Goal: Information Seeking & Learning: Learn about a topic

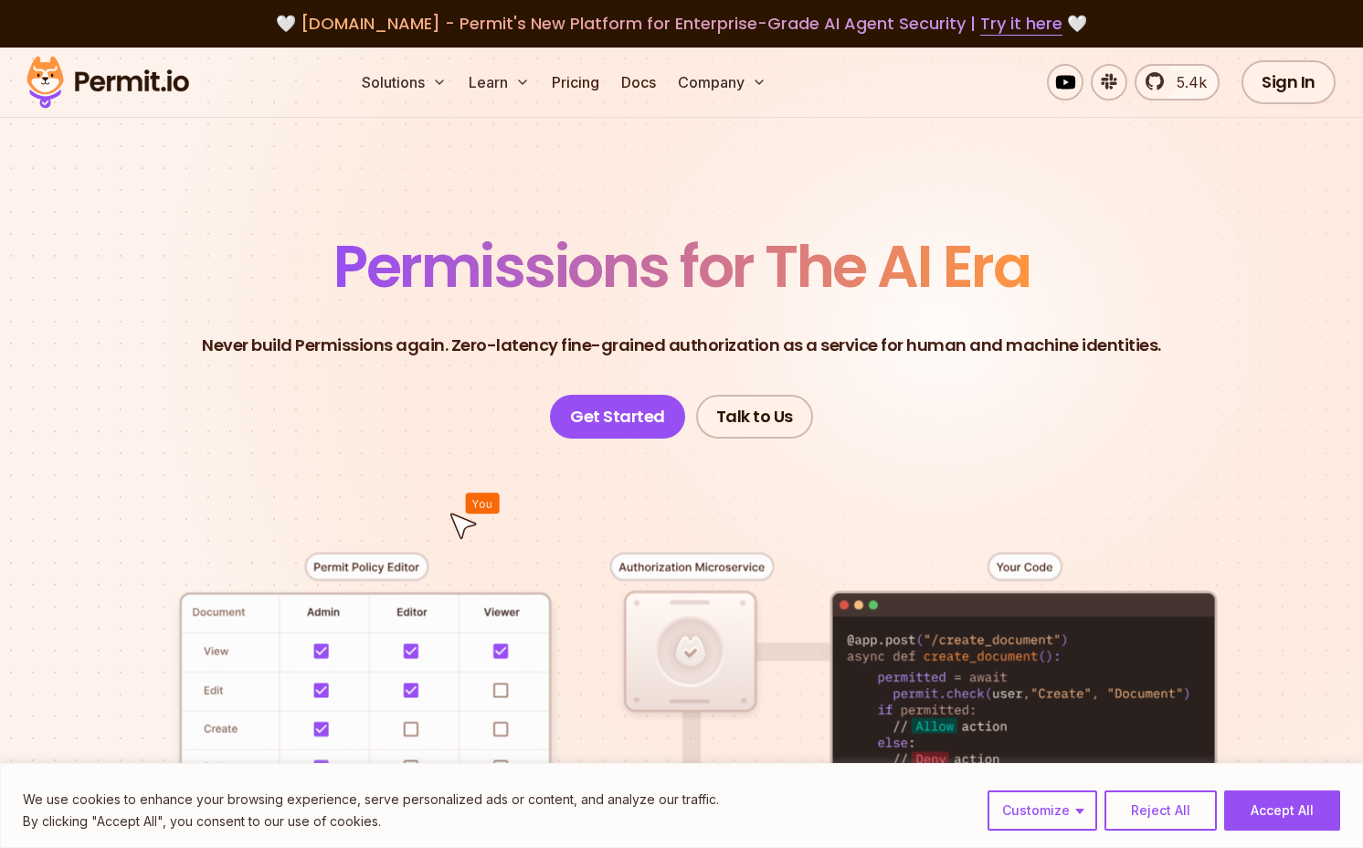
click at [665, 228] on span "Permissions for The AI Era" at bounding box center [681, 266] width 696 height 81
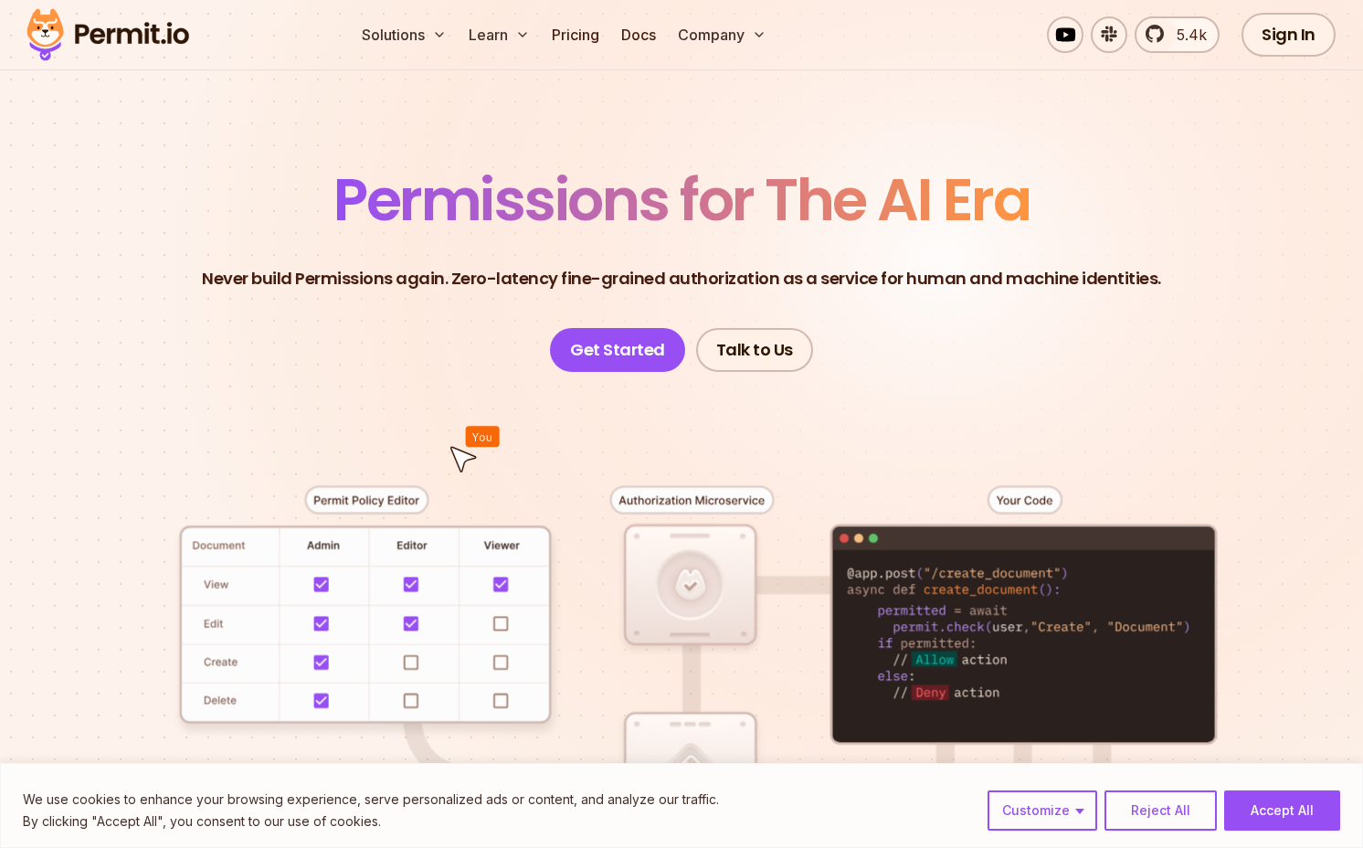
scroll to position [74, 0]
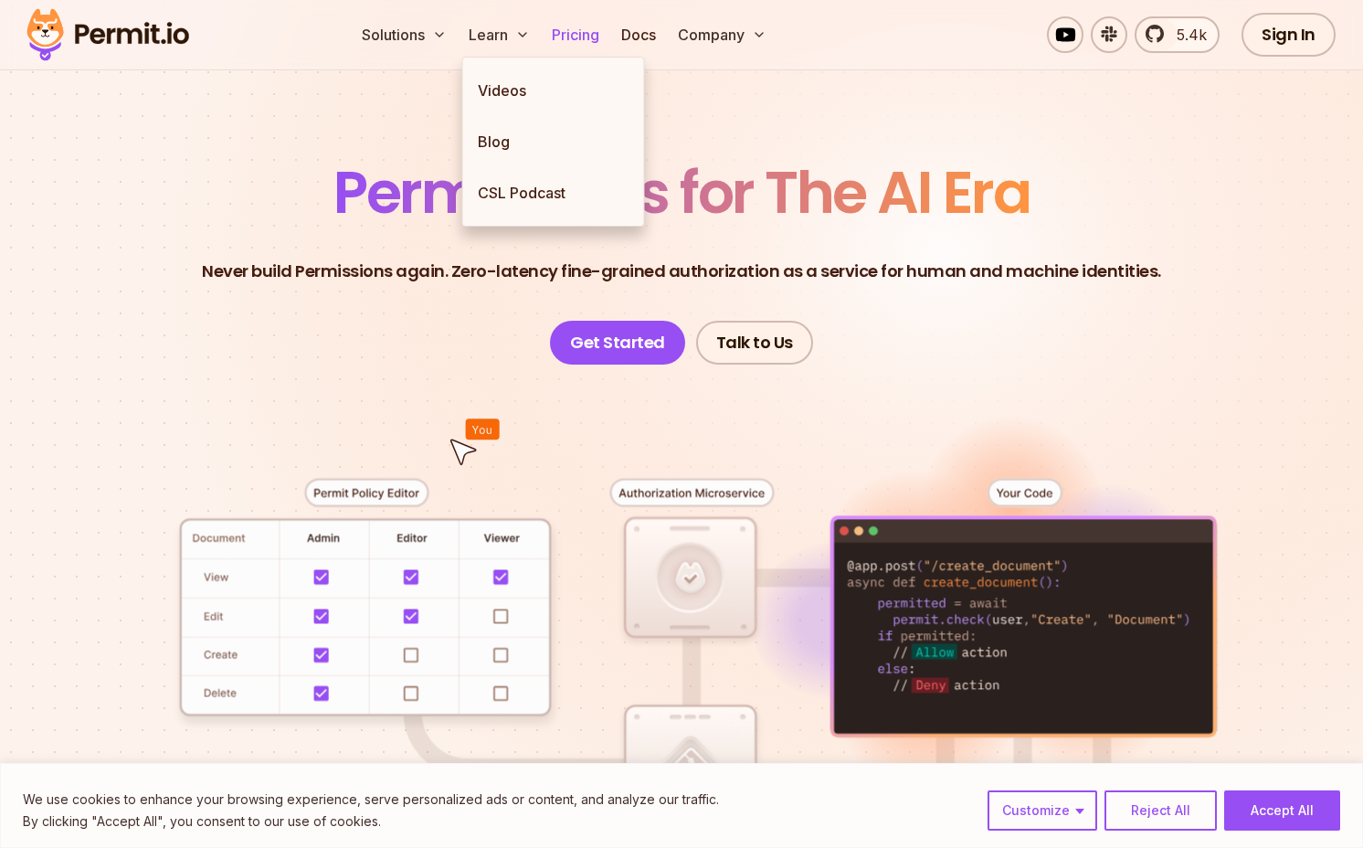
click at [563, 34] on link "Pricing" at bounding box center [575, 34] width 62 height 37
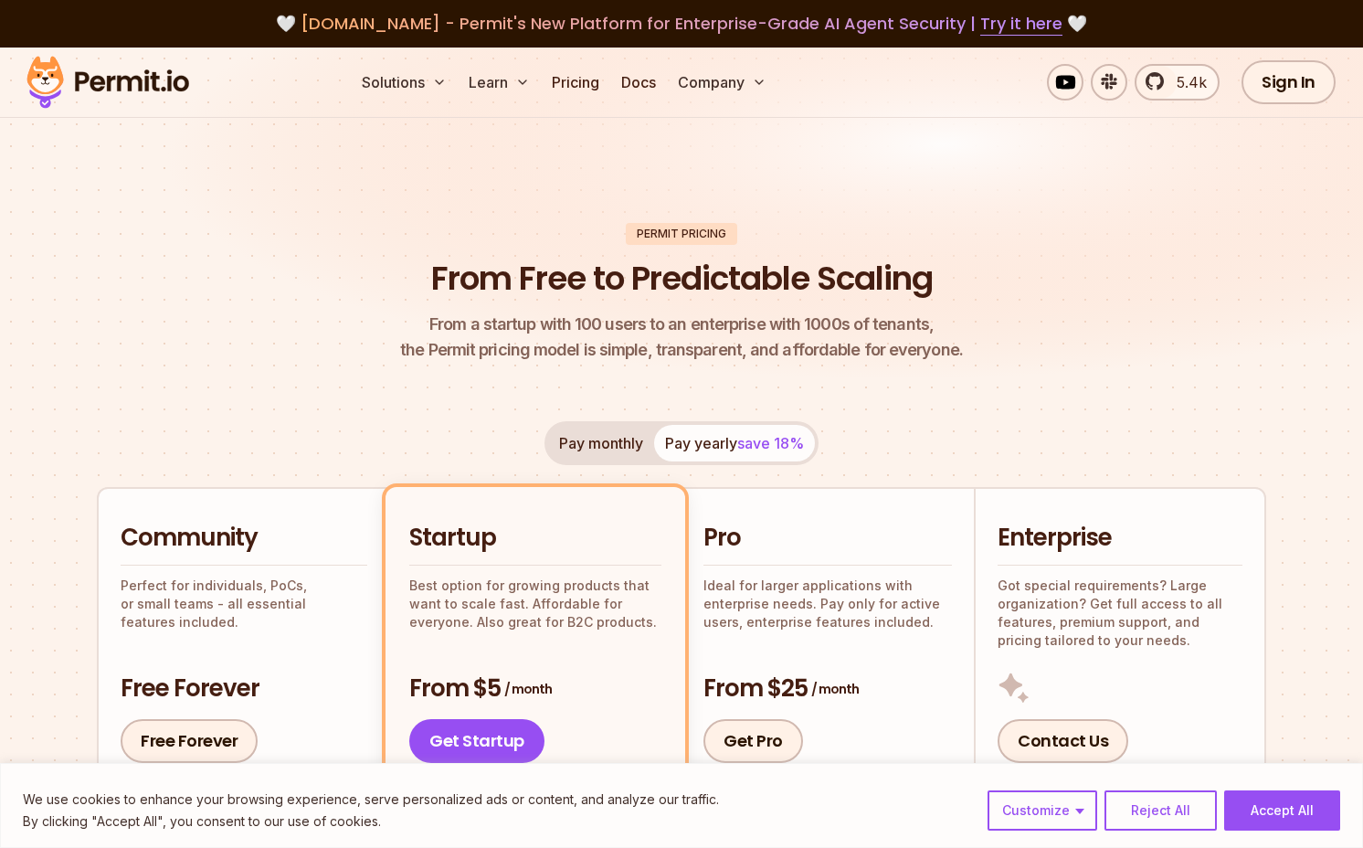
click at [136, 74] on img at bounding box center [107, 82] width 179 height 62
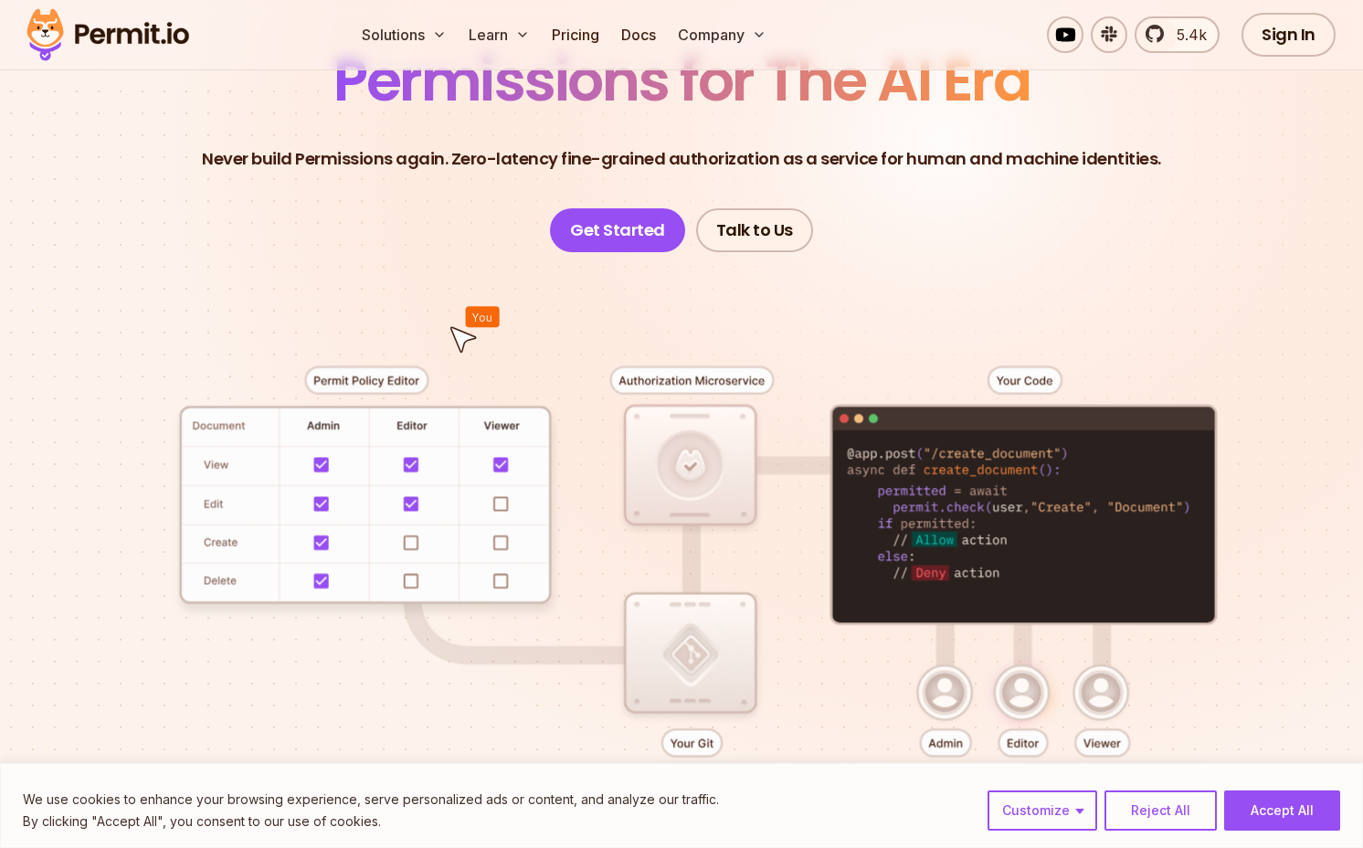
scroll to position [192, 0]
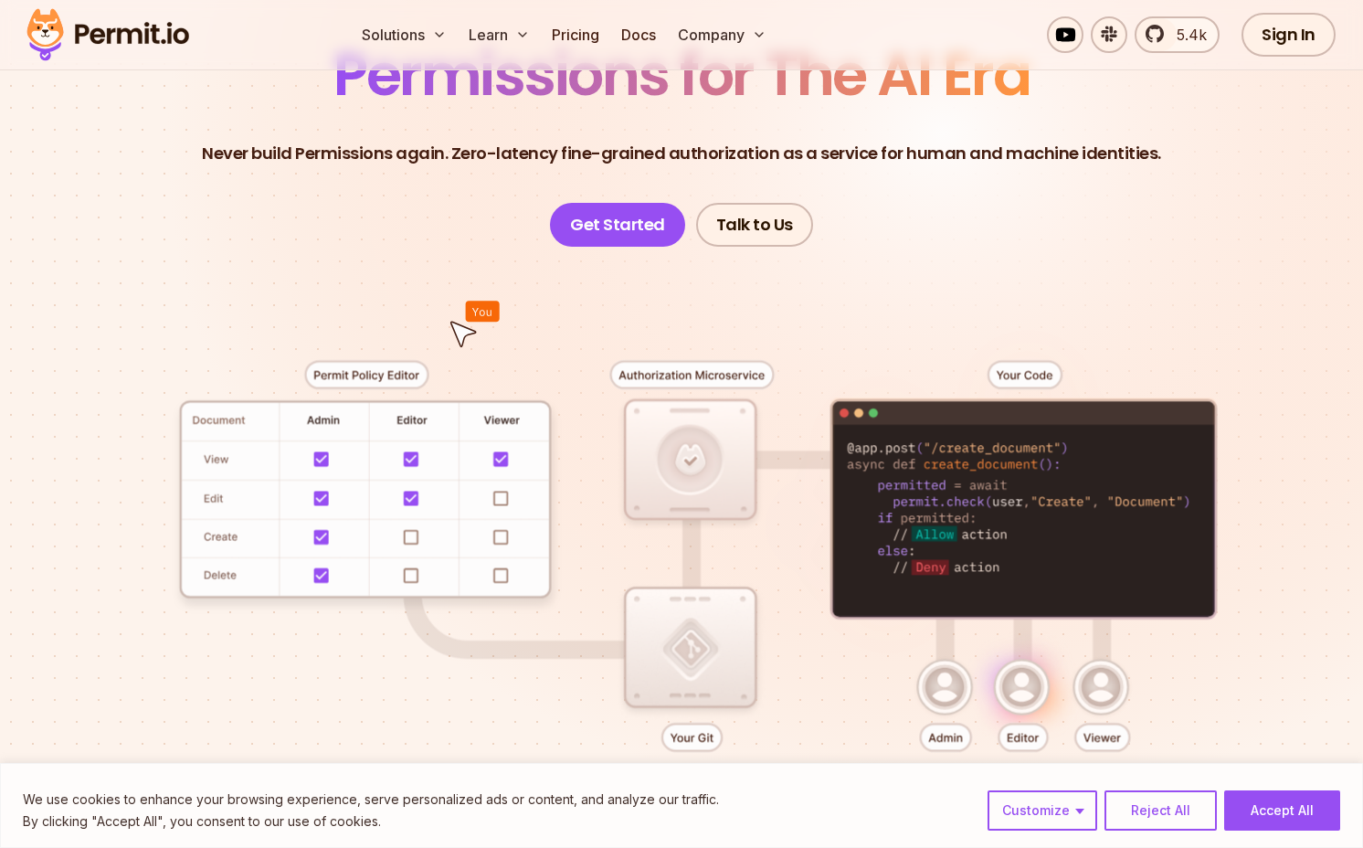
click at [458, 327] on div at bounding box center [681, 582] width 1275 height 670
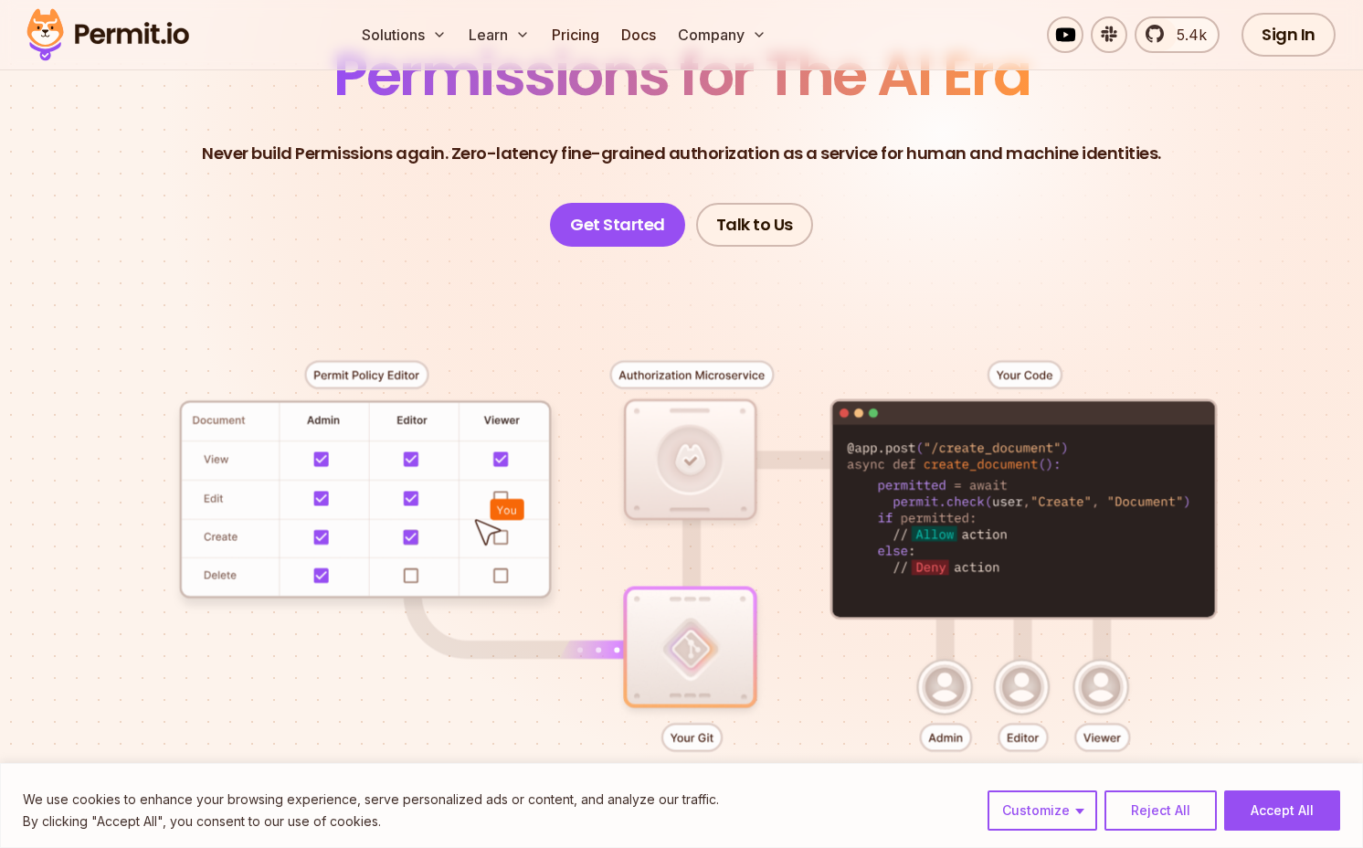
click at [498, 498] on div at bounding box center [681, 582] width 1275 height 670
click at [498, 575] on div at bounding box center [681, 582] width 1275 height 670
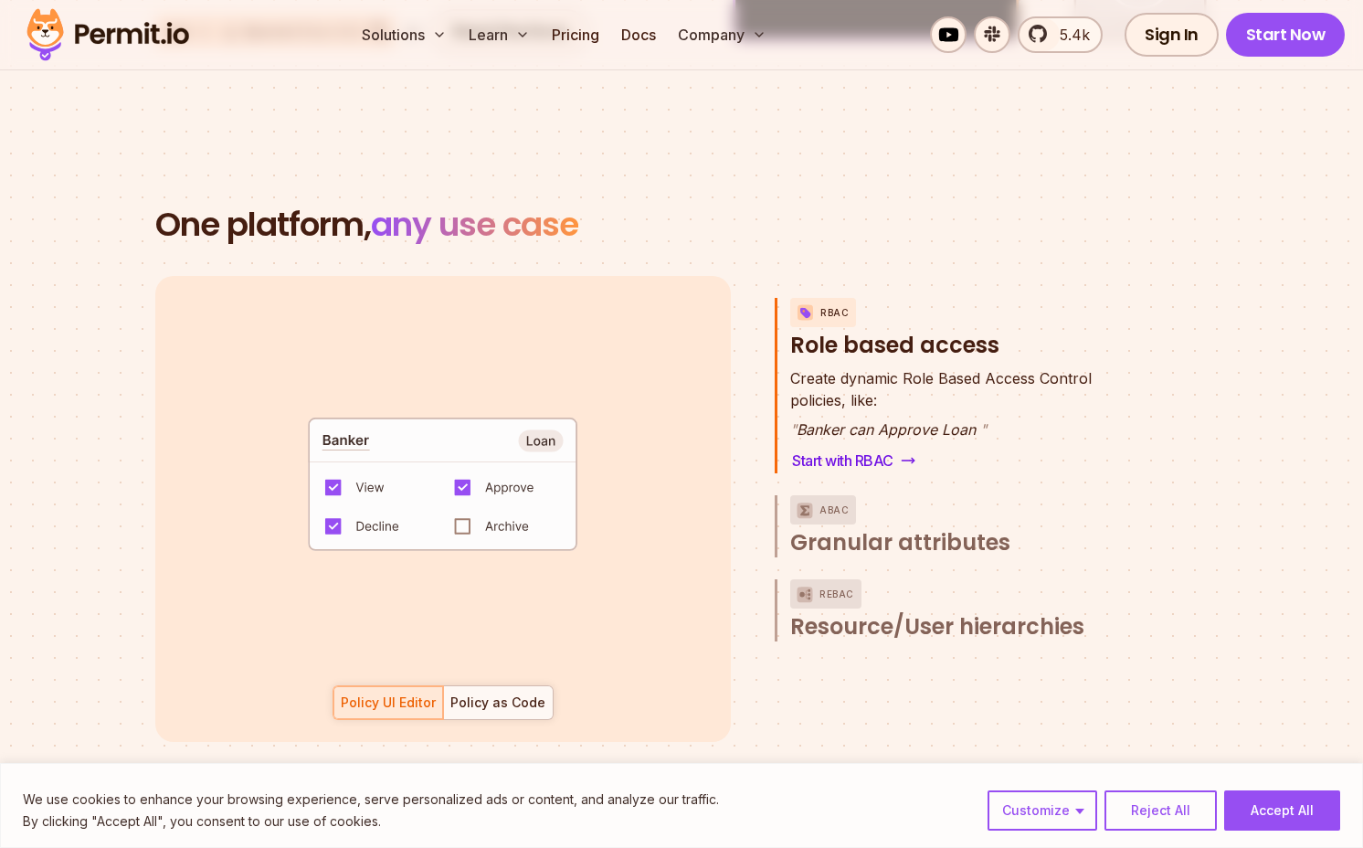
scroll to position [2526, 0]
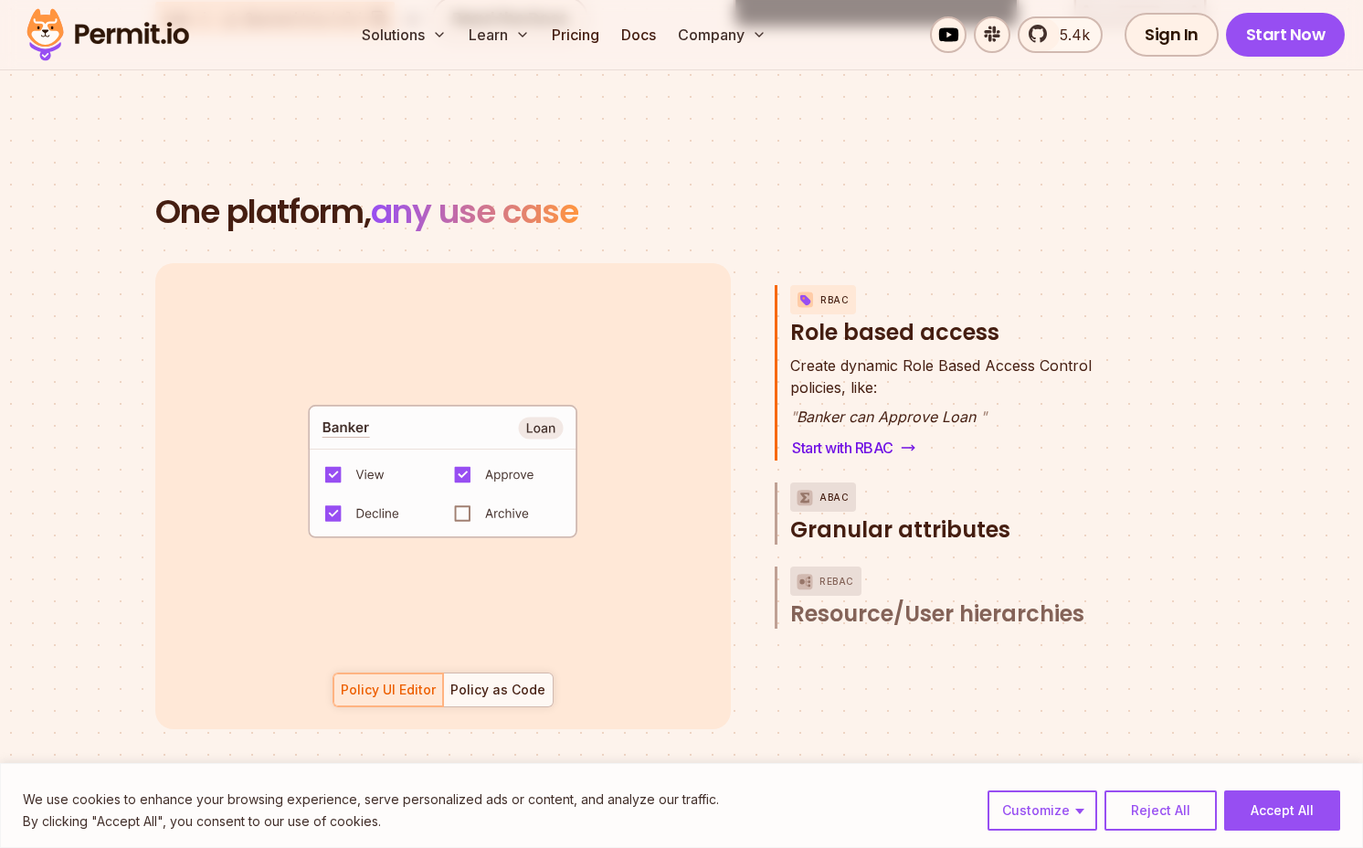
click at [905, 515] on span "Granular attributes" at bounding box center [900, 529] width 220 height 29
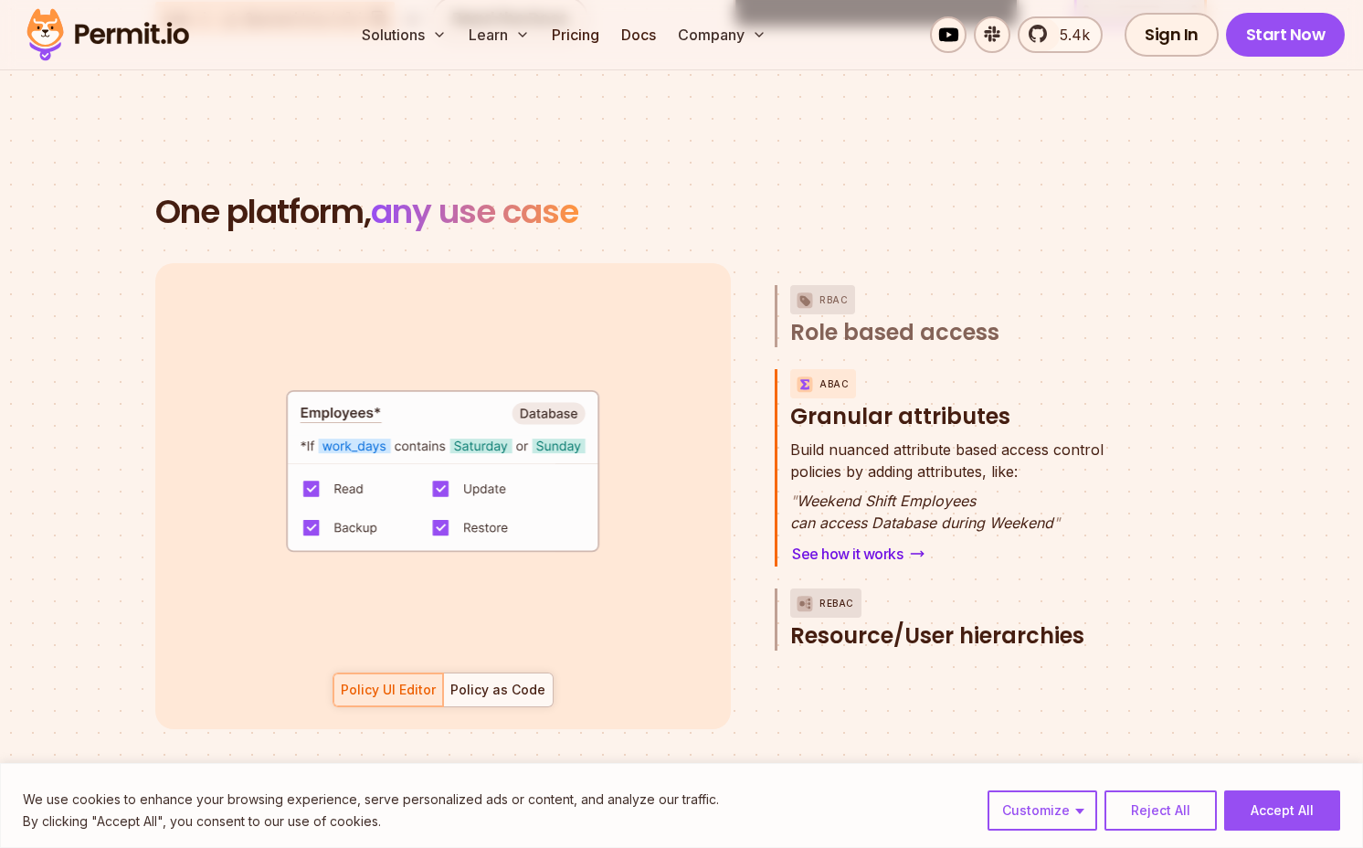
click at [902, 589] on button "ReBAC Resource/User hierarchies" at bounding box center [960, 619] width 341 height 62
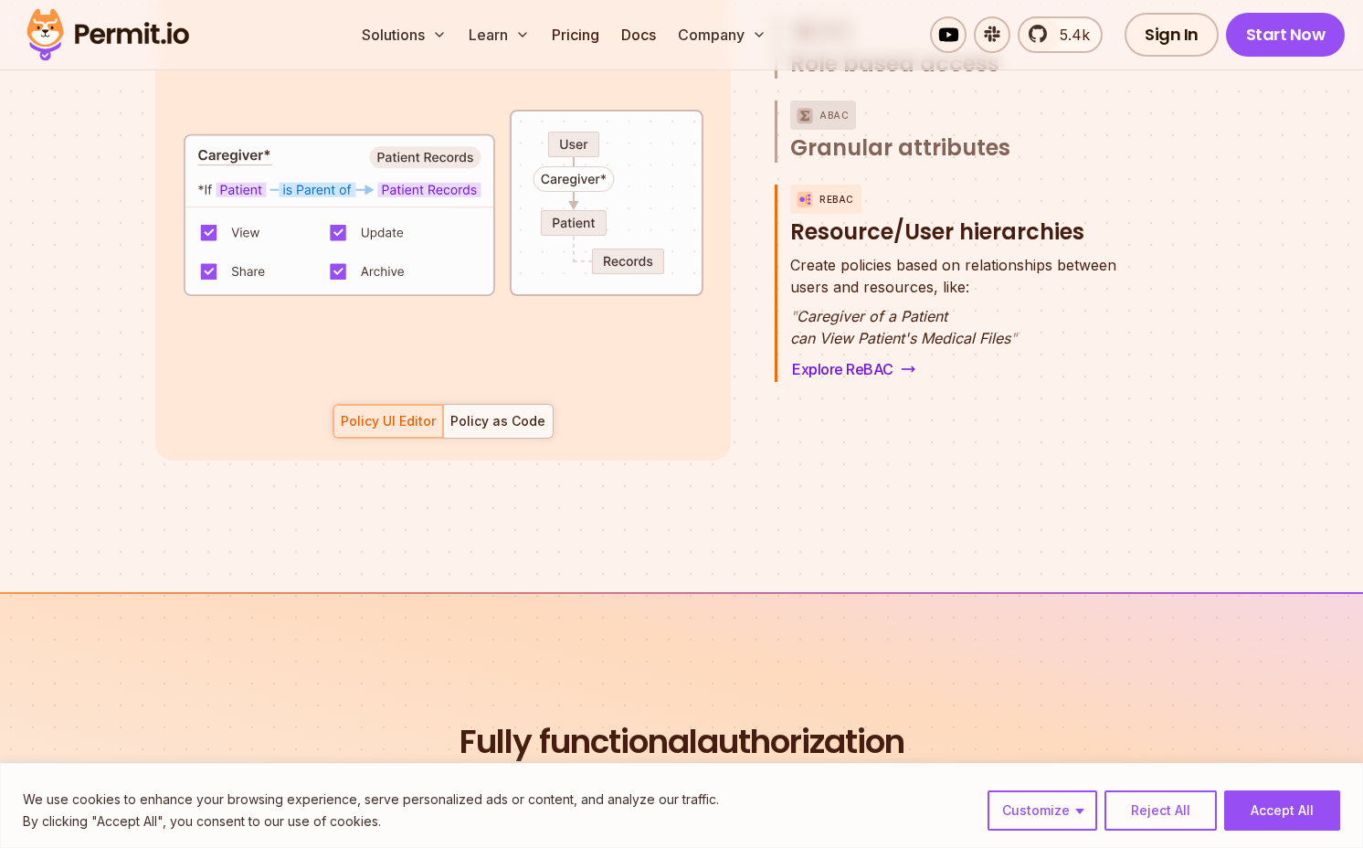
scroll to position [2816, 0]
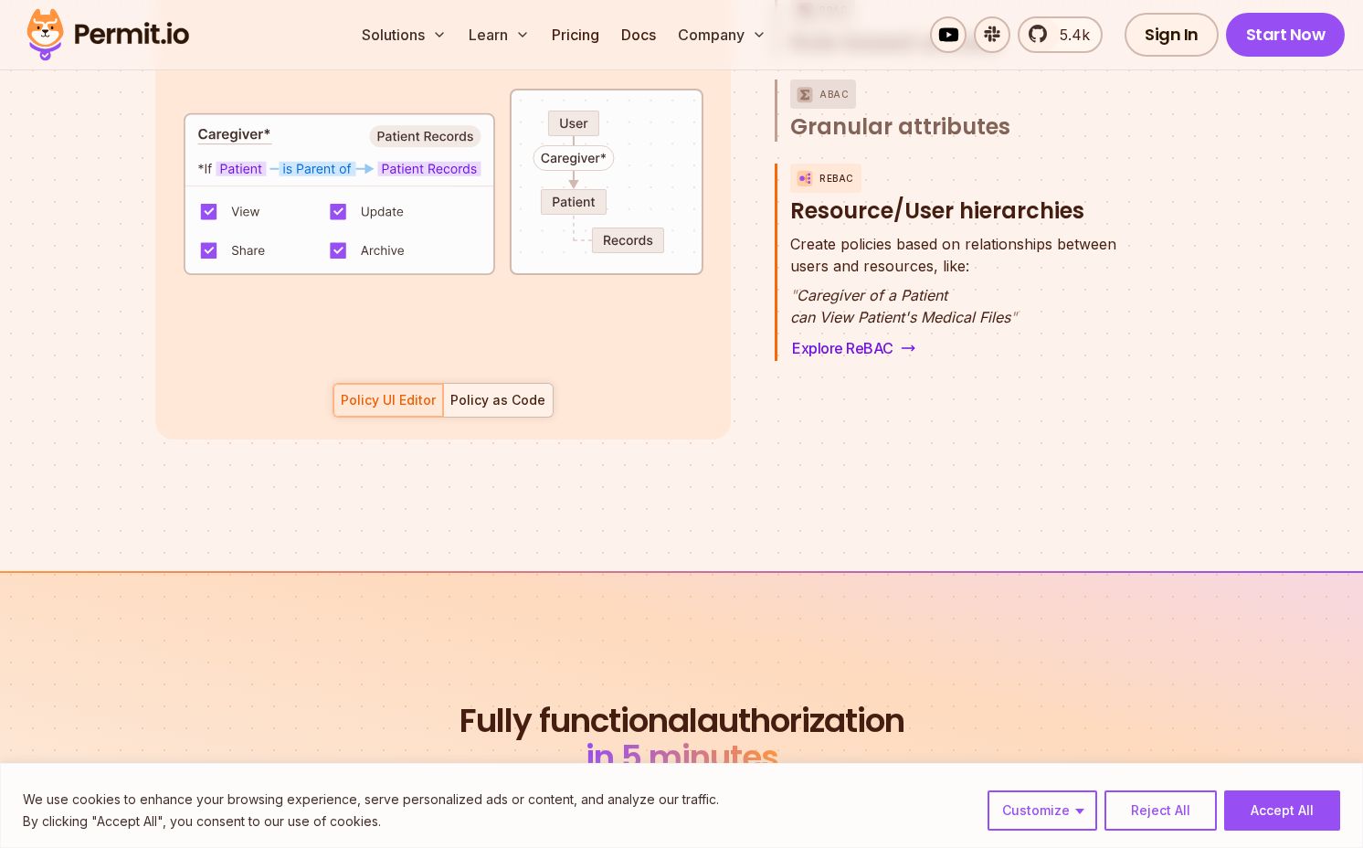
click at [530, 391] on div "Policy as Code" at bounding box center [497, 400] width 95 height 18
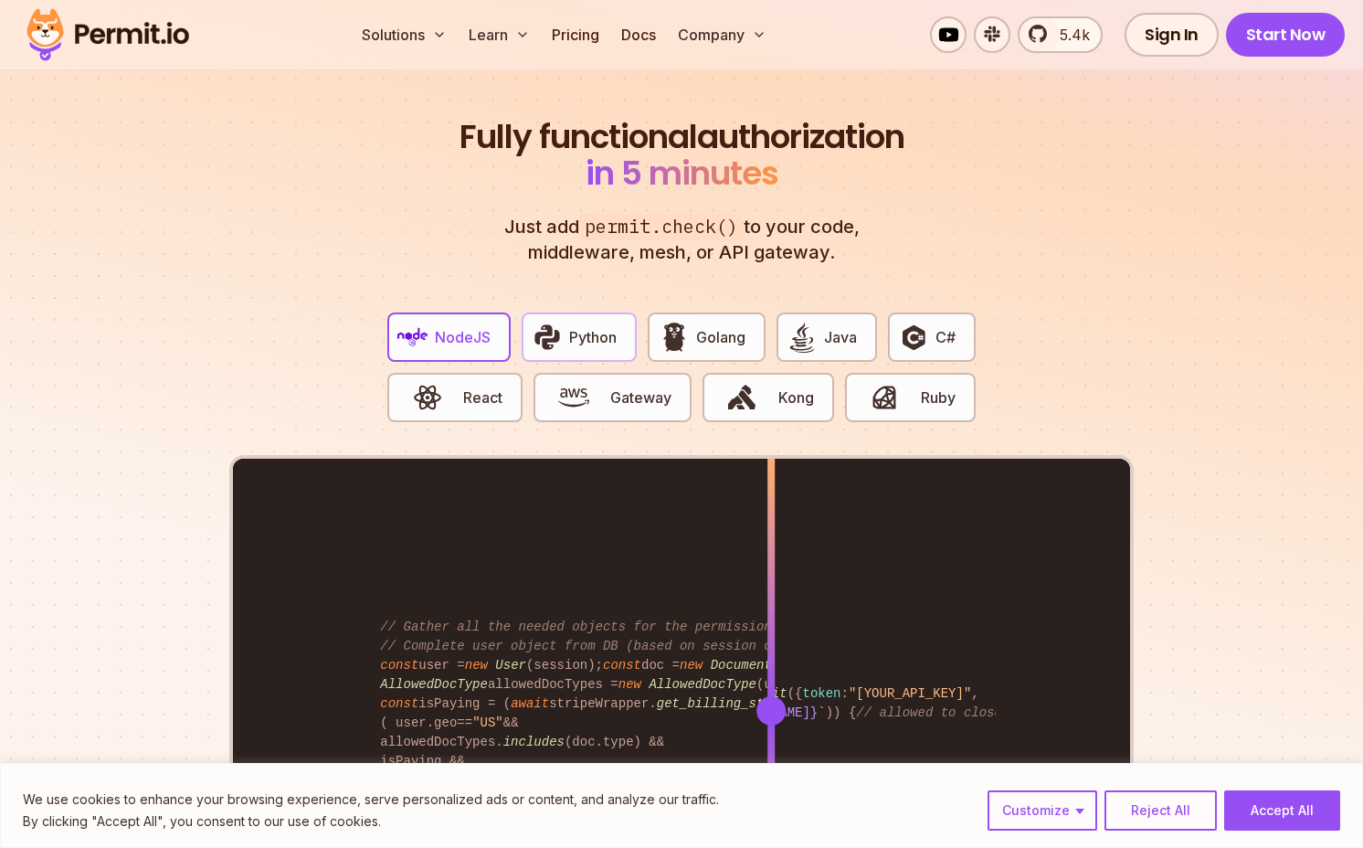
scroll to position [3403, 0]
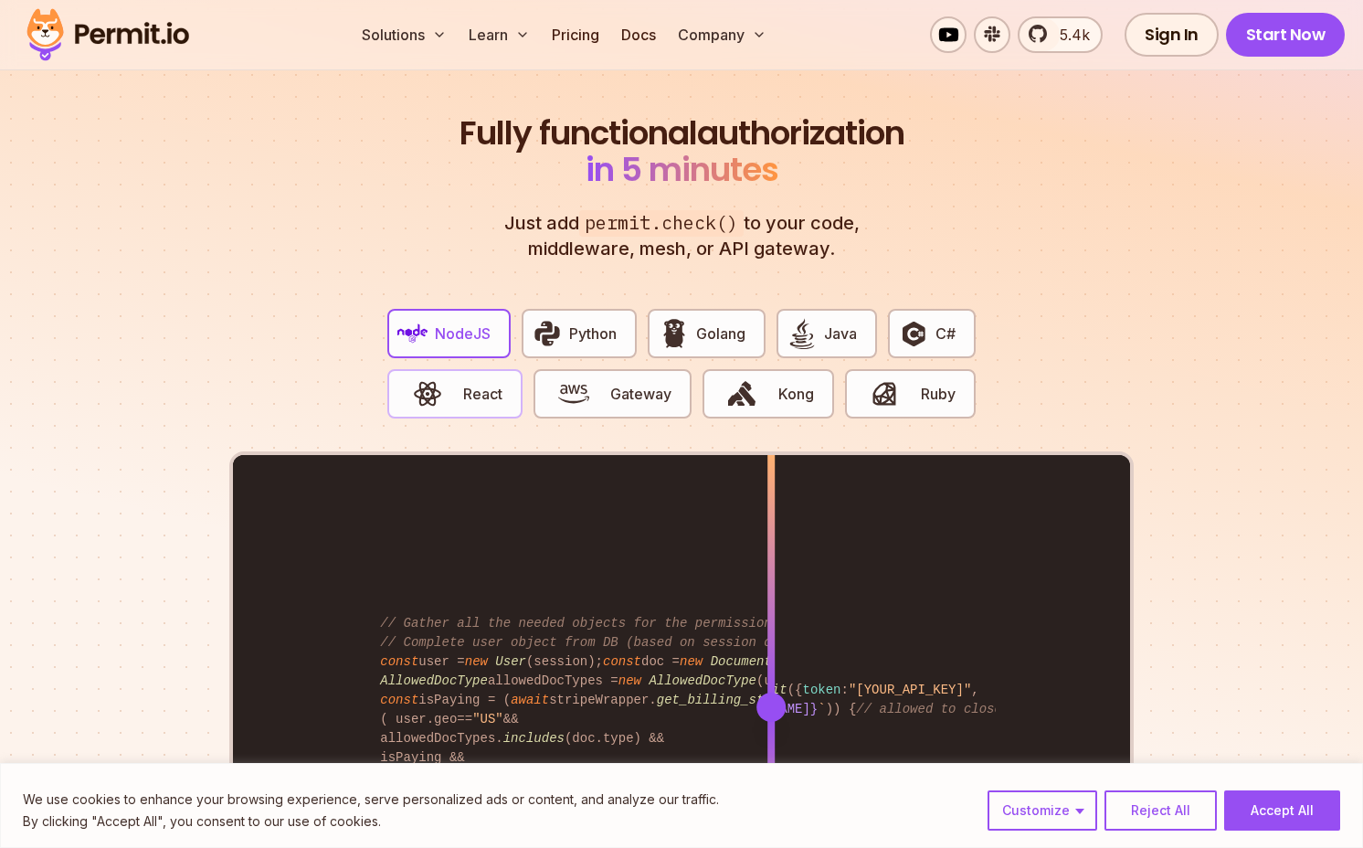
click at [504, 369] on button "React" at bounding box center [454, 393] width 135 height 49
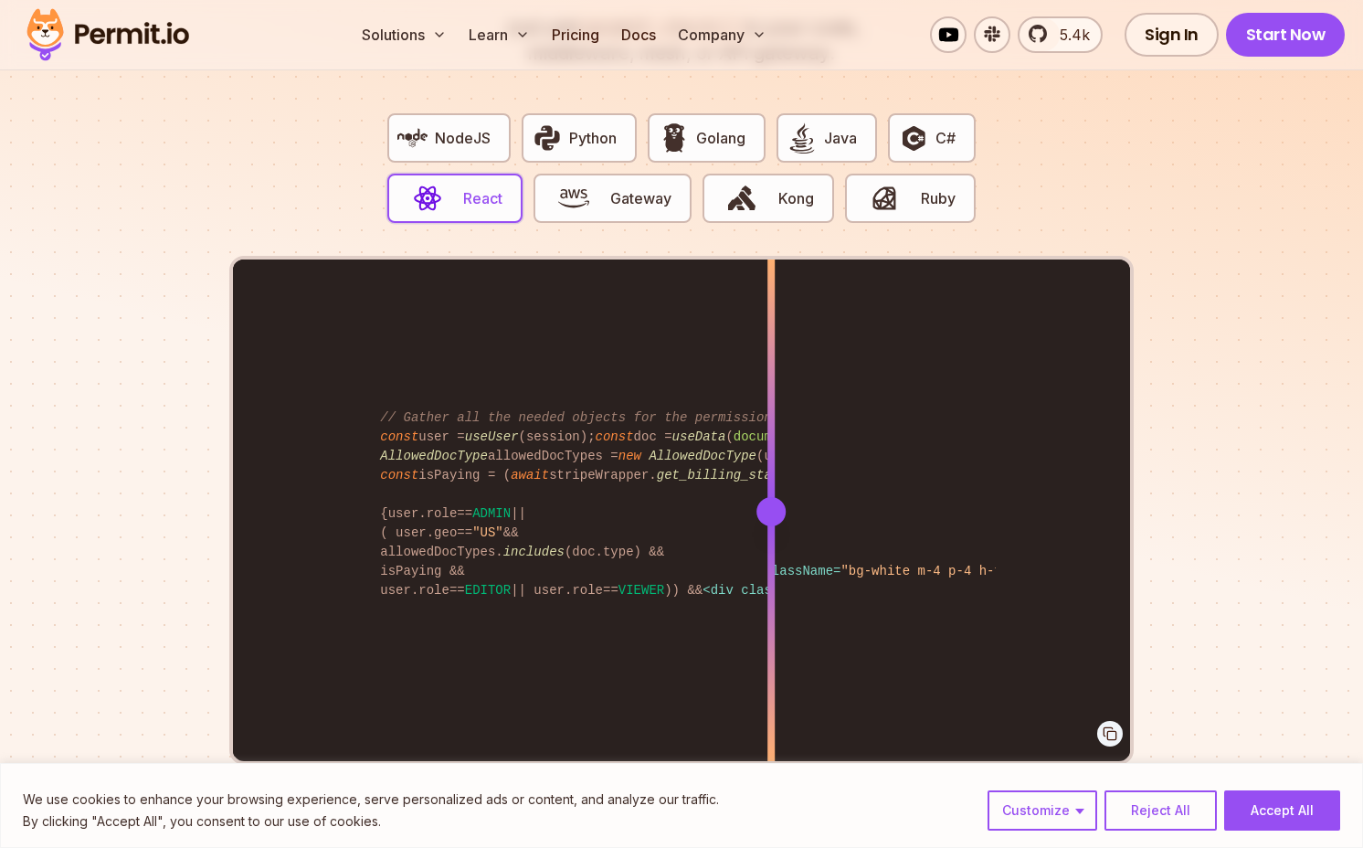
scroll to position [3607, 0]
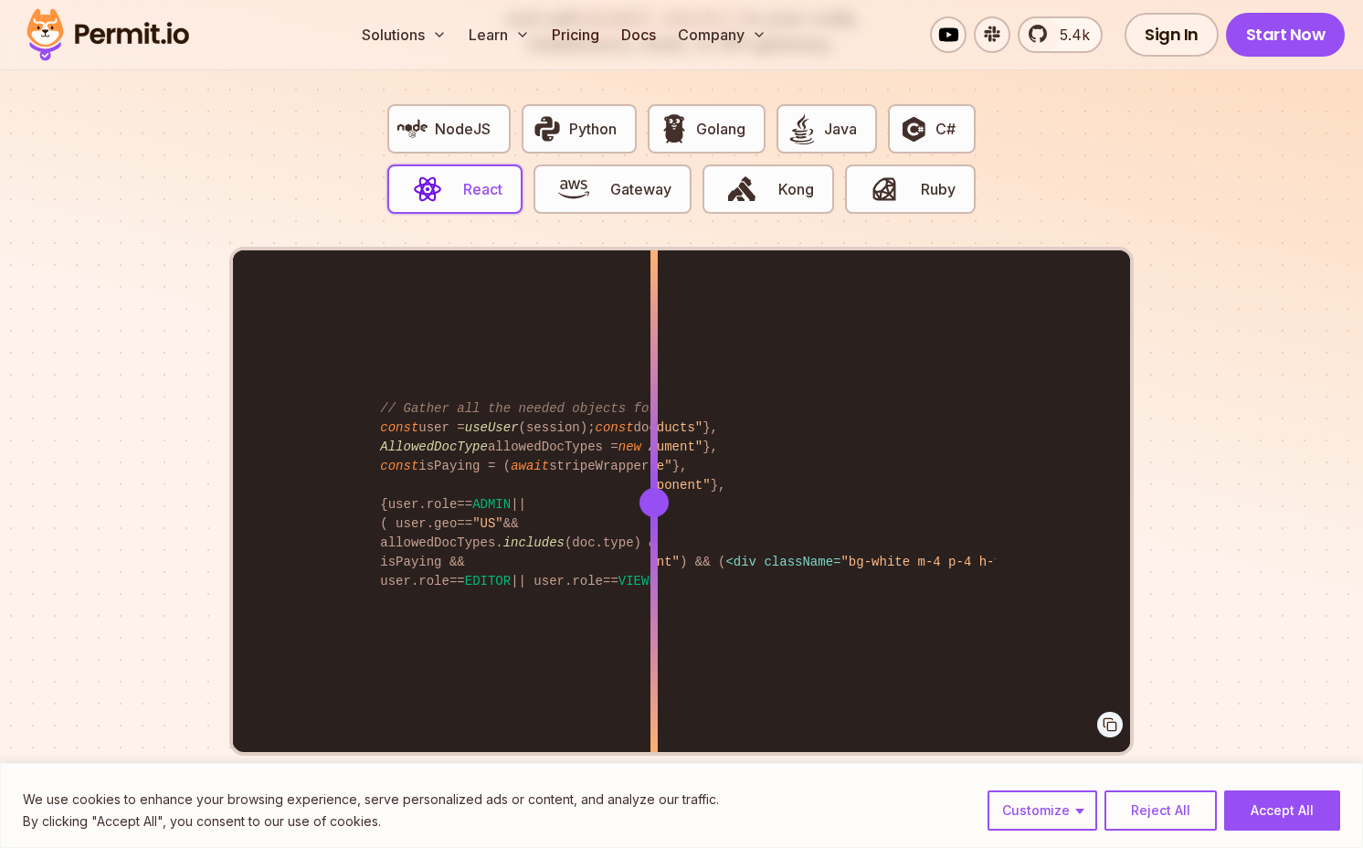
drag, startPoint x: 762, startPoint y: 479, endPoint x: 662, endPoint y: 464, distance: 100.6
click at [658, 464] on div at bounding box center [653, 502] width 7 height 504
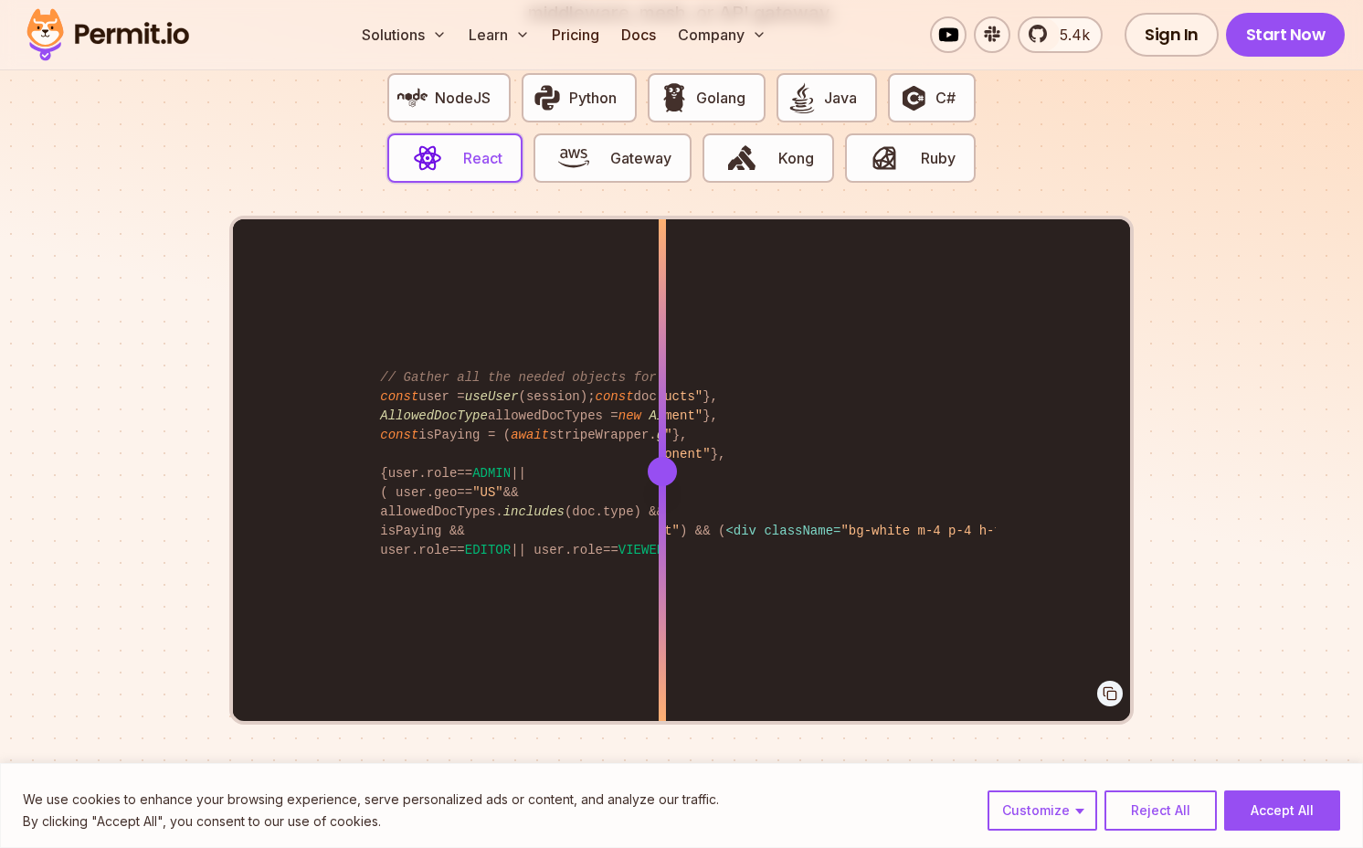
scroll to position [3643, 0]
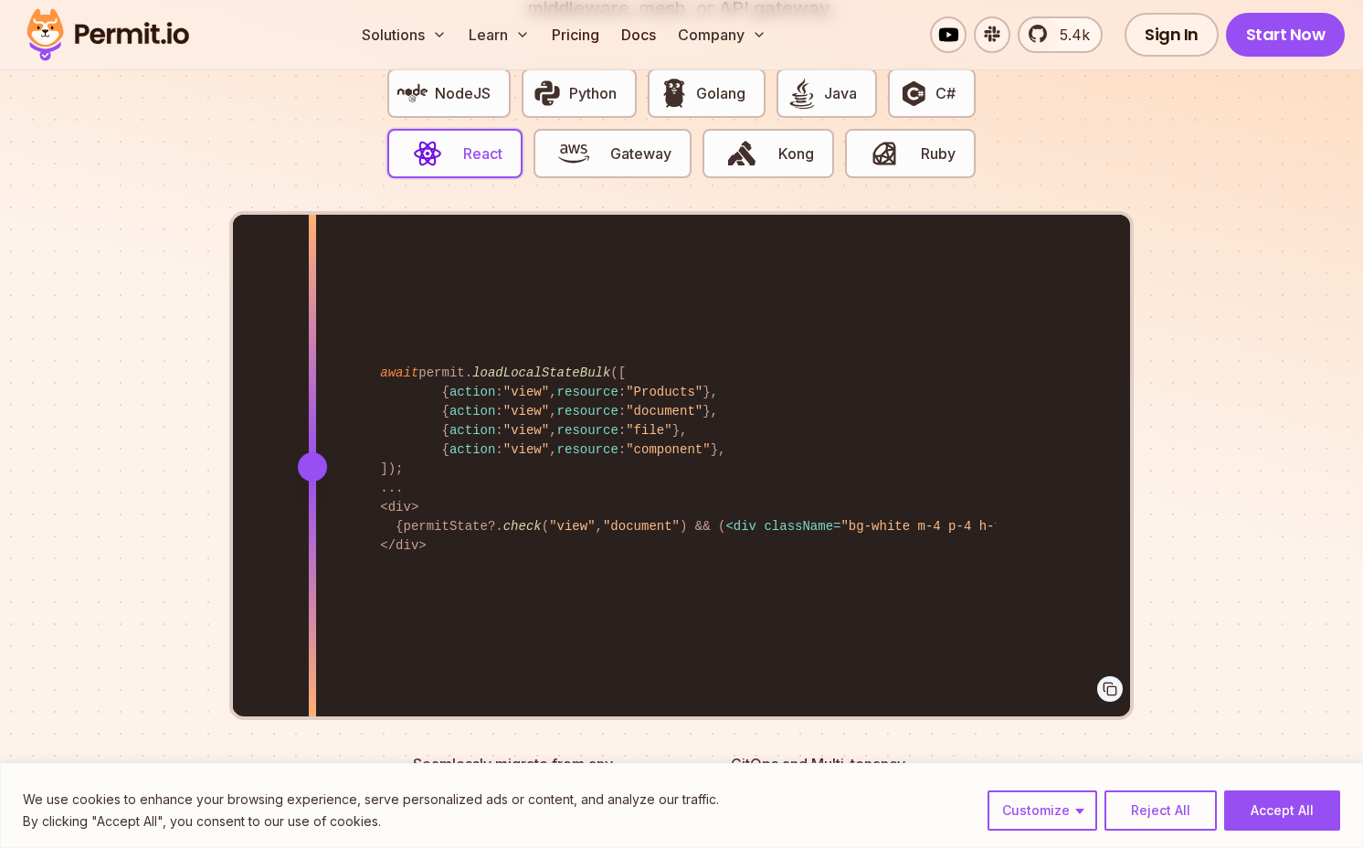
drag, startPoint x: 660, startPoint y: 446, endPoint x: 312, endPoint y: 438, distance: 348.0
click at [312, 452] on div at bounding box center [312, 466] width 29 height 29
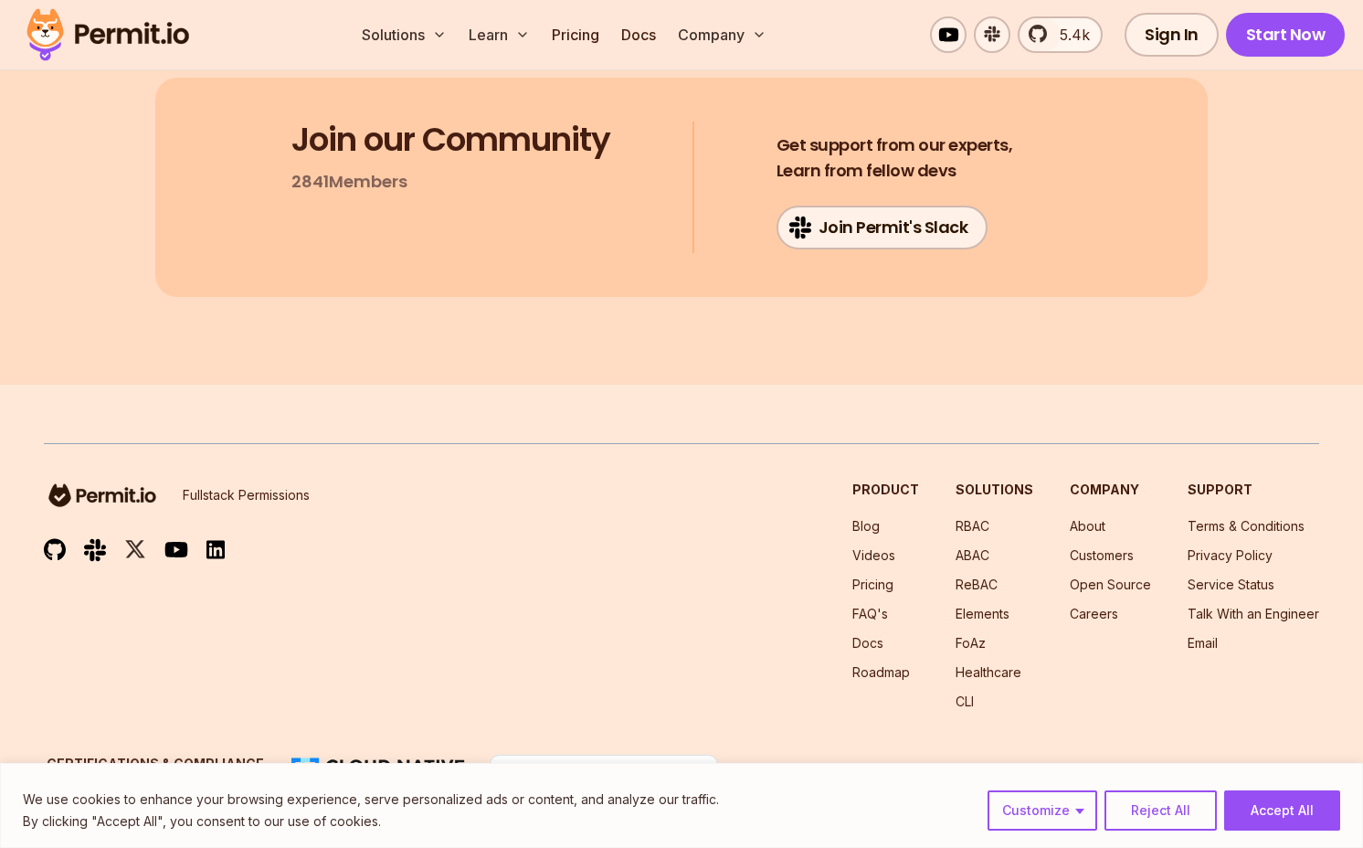
scroll to position [9766, 0]
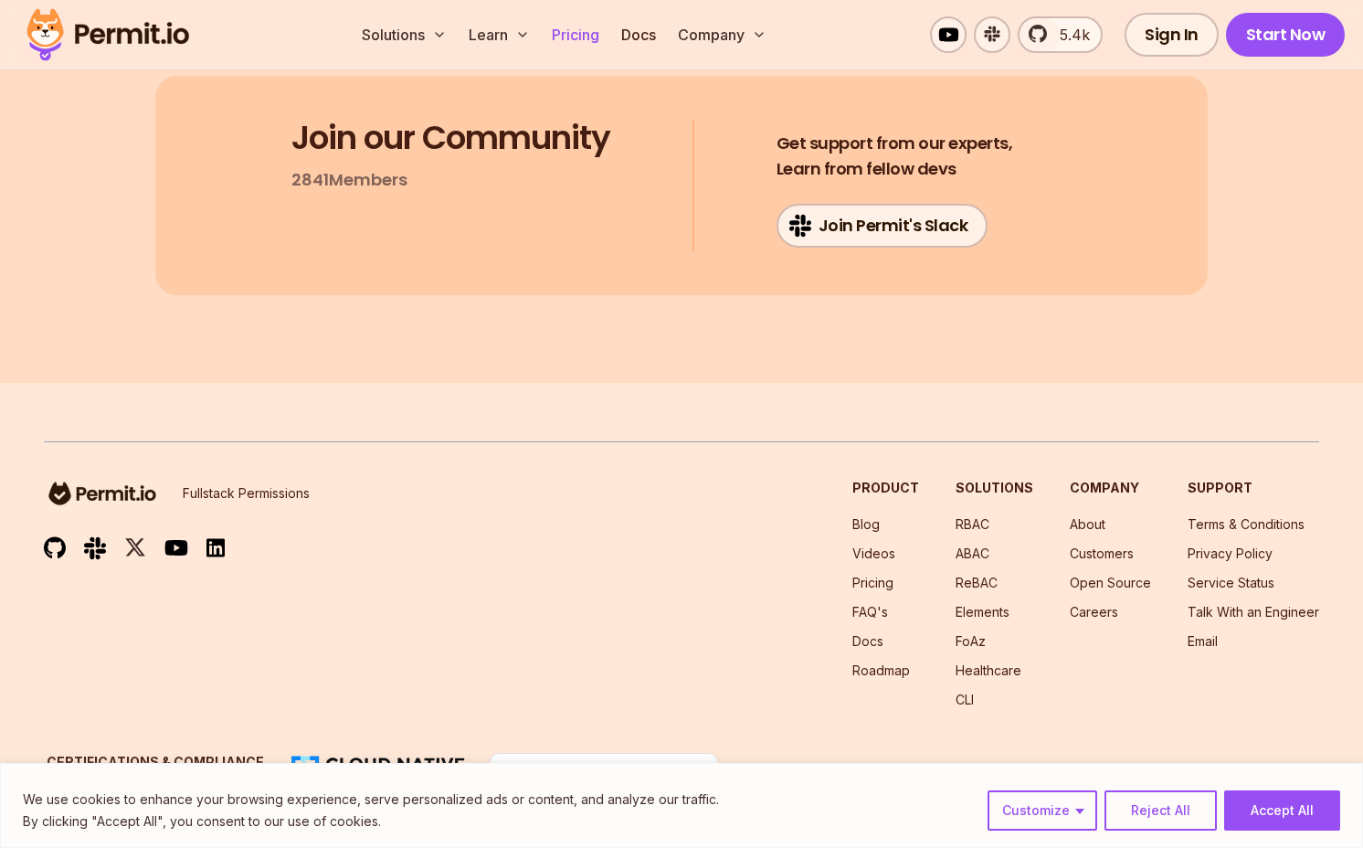
click at [566, 39] on link "Pricing" at bounding box center [575, 34] width 62 height 37
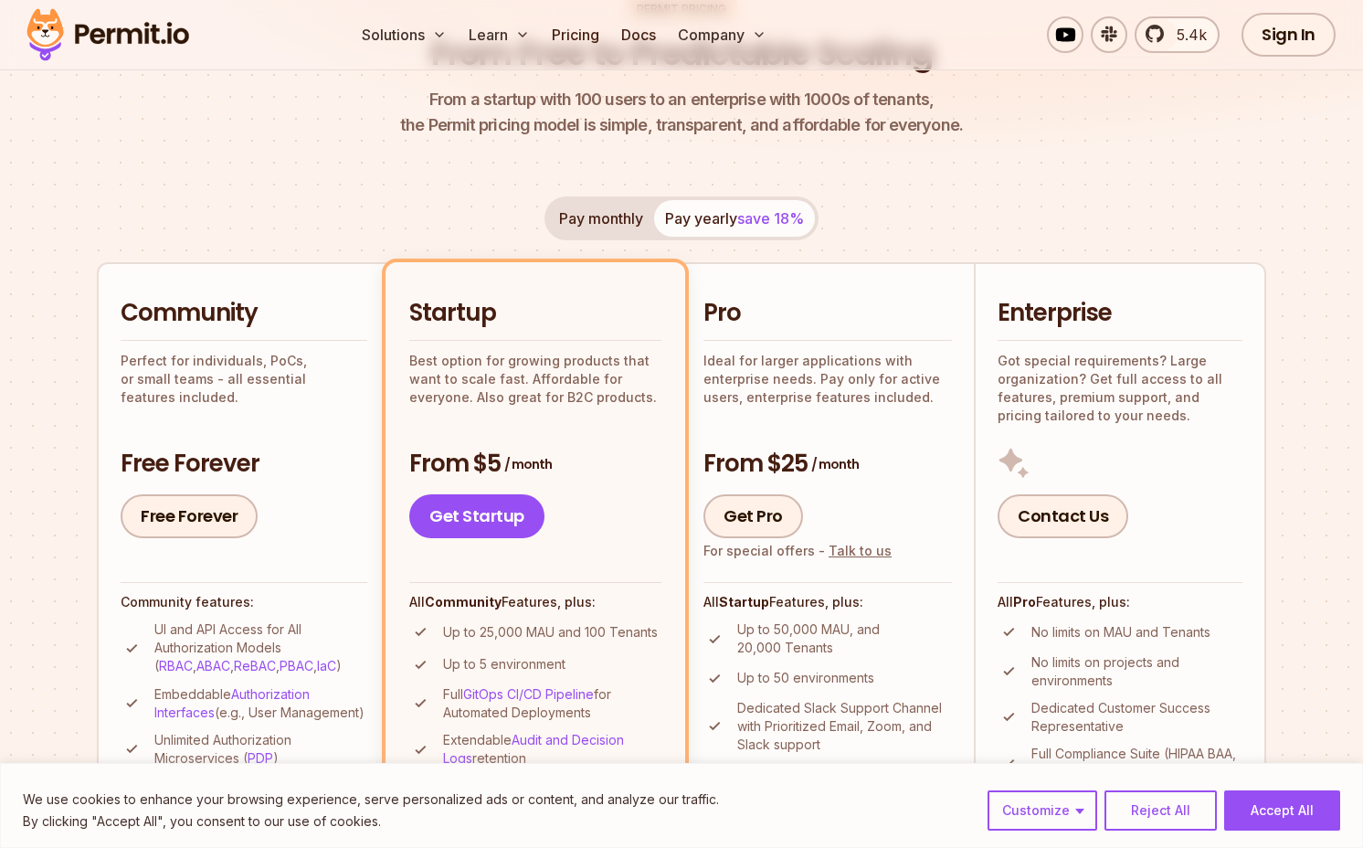
scroll to position [230, 0]
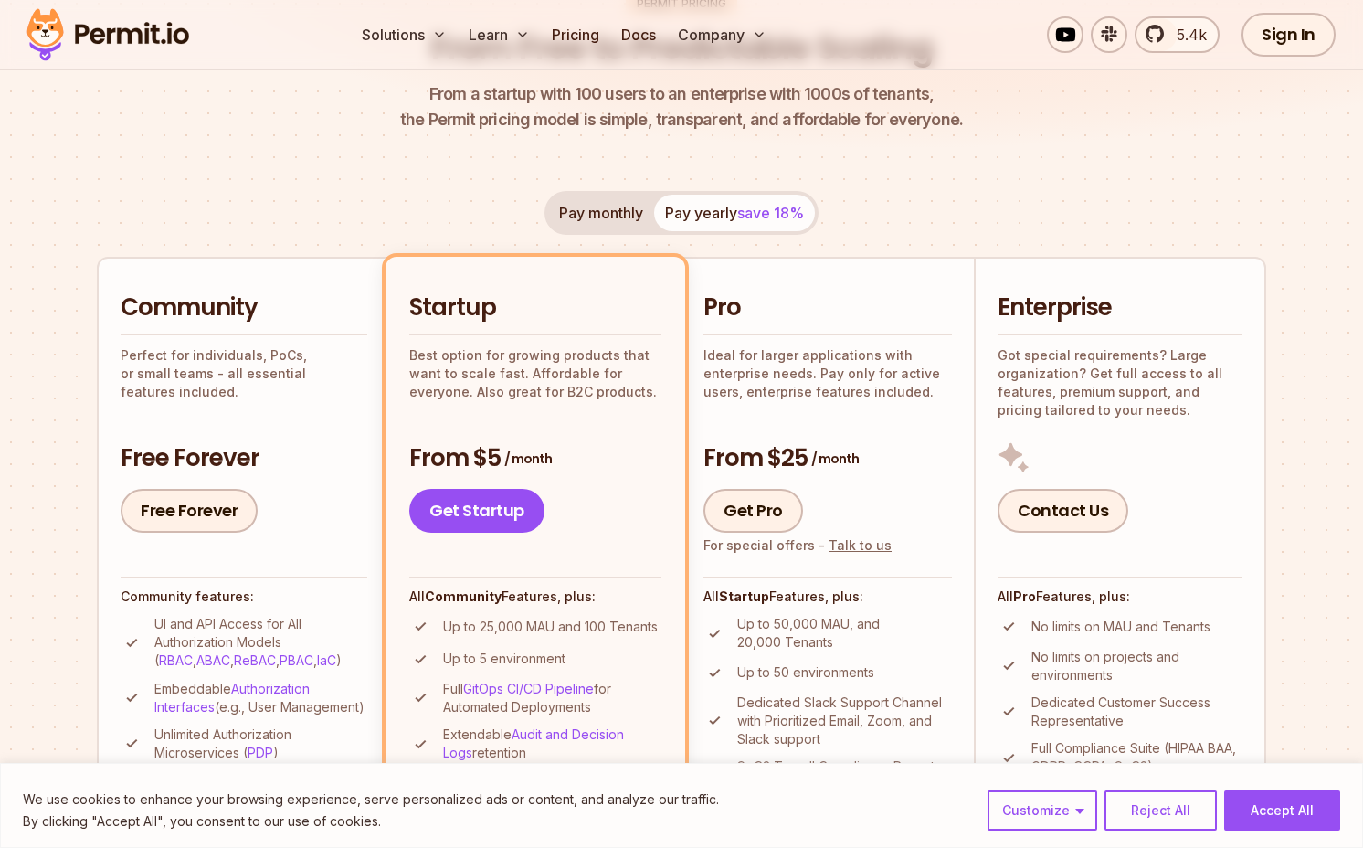
click at [611, 204] on button "Pay monthly" at bounding box center [601, 213] width 106 height 37
click at [726, 214] on button "Pay yearly save 18%" at bounding box center [734, 213] width 161 height 37
click at [637, 207] on button "Pay monthly" at bounding box center [601, 213] width 106 height 37
click at [710, 207] on button "Pay yearly save 18%" at bounding box center [734, 213] width 161 height 37
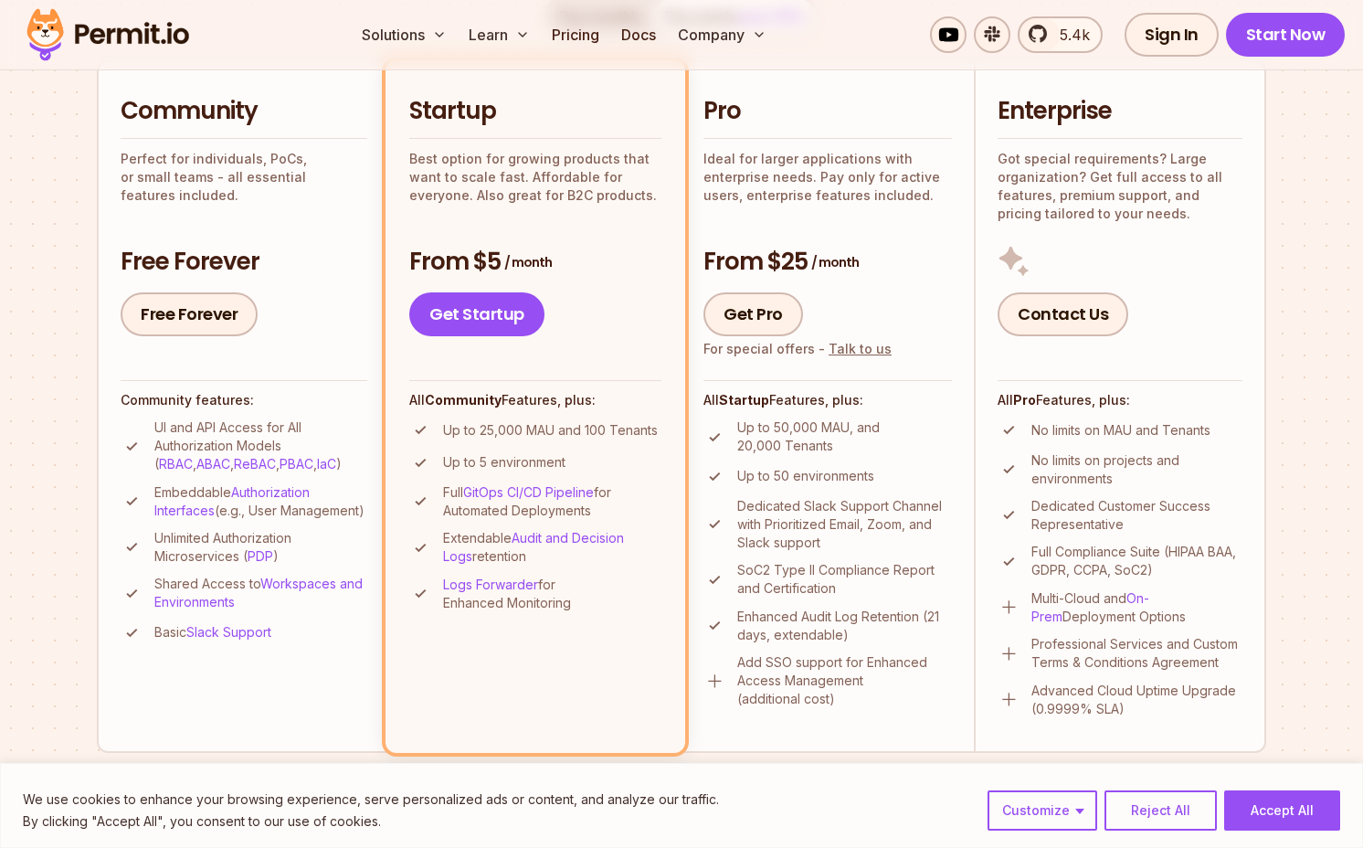
scroll to position [416, 0]
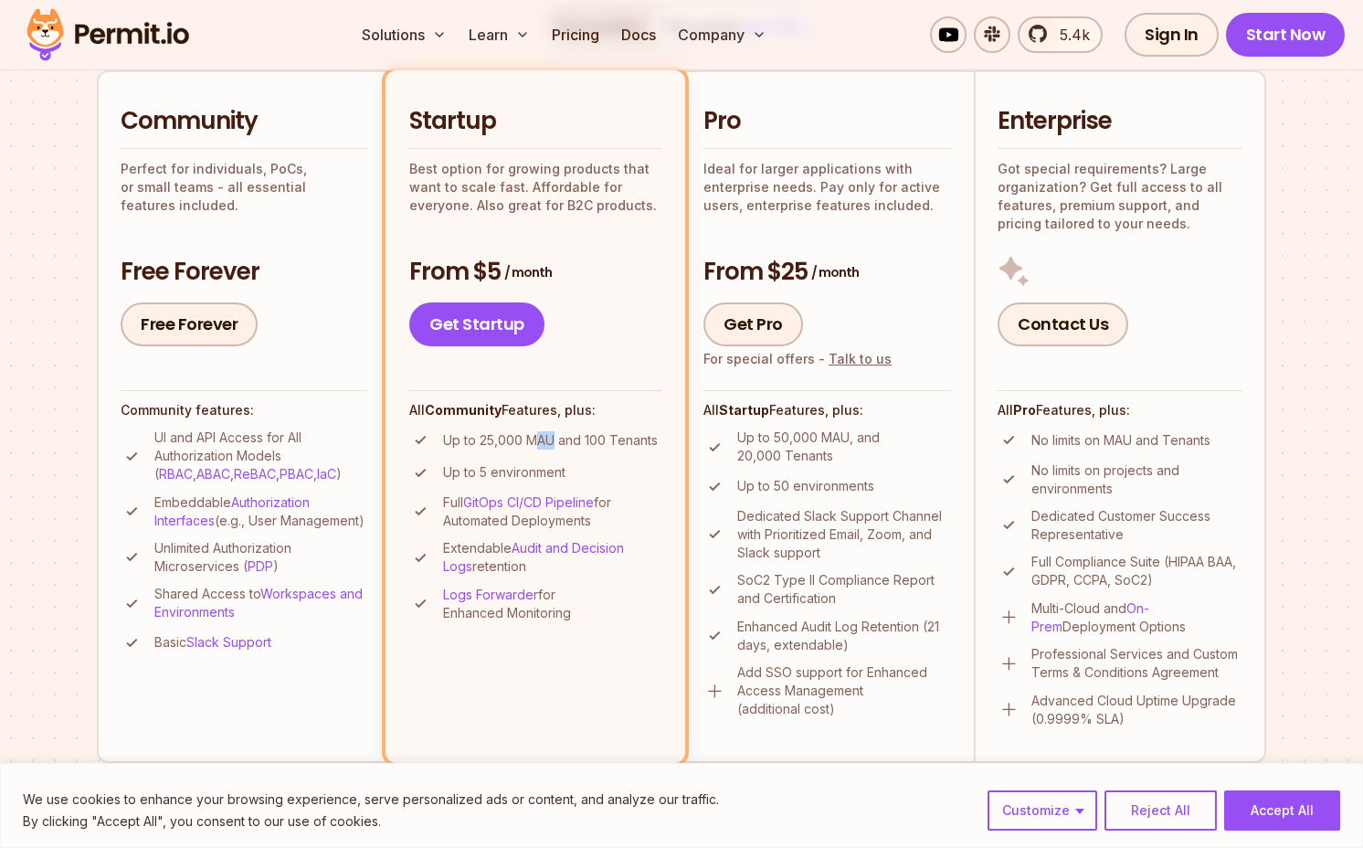
drag, startPoint x: 551, startPoint y: 437, endPoint x: 539, endPoint y: 437, distance: 11.9
click at [539, 437] on p "Up to 25,000 MAU and 100 Tenants" at bounding box center [550, 440] width 215 height 18
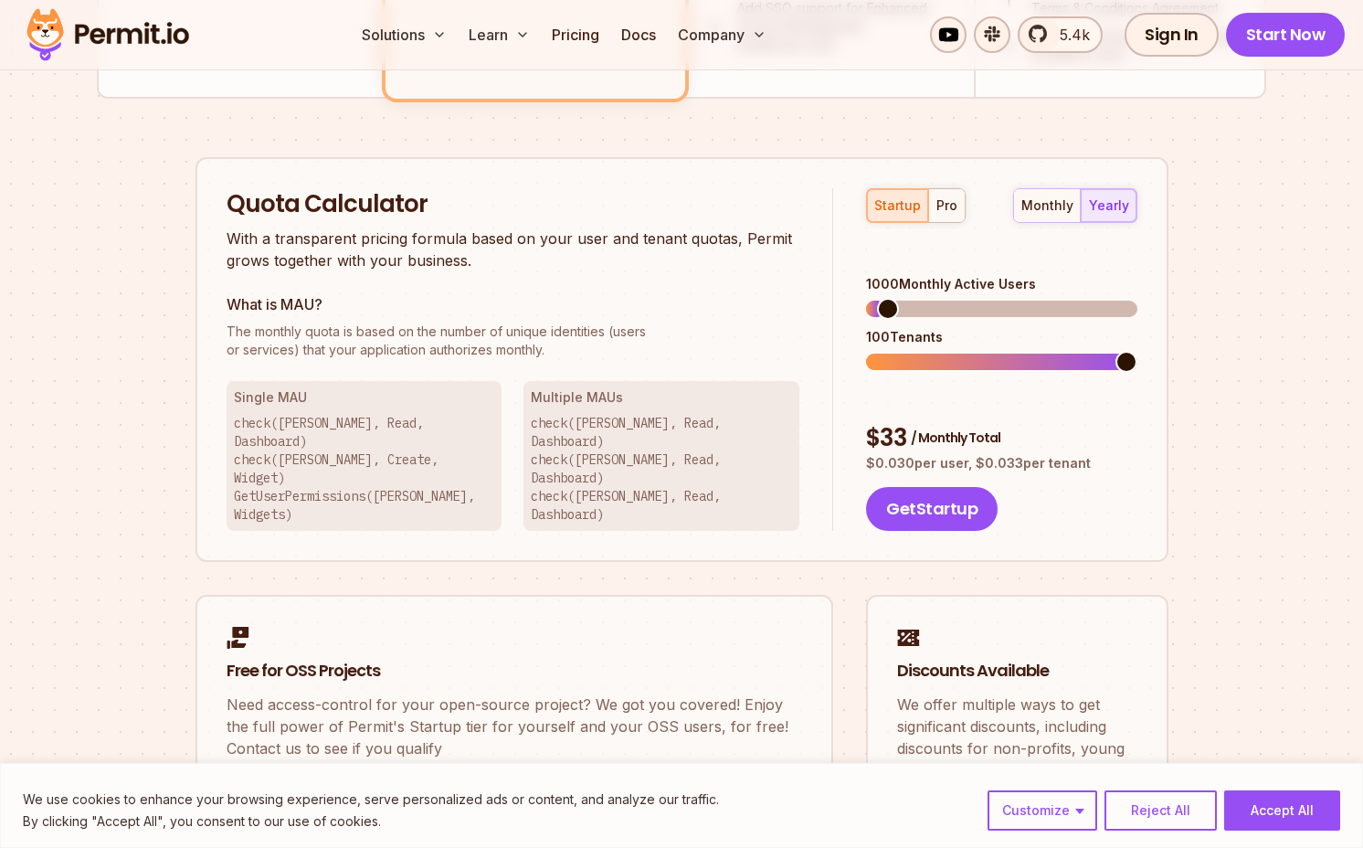
scroll to position [1082, 0]
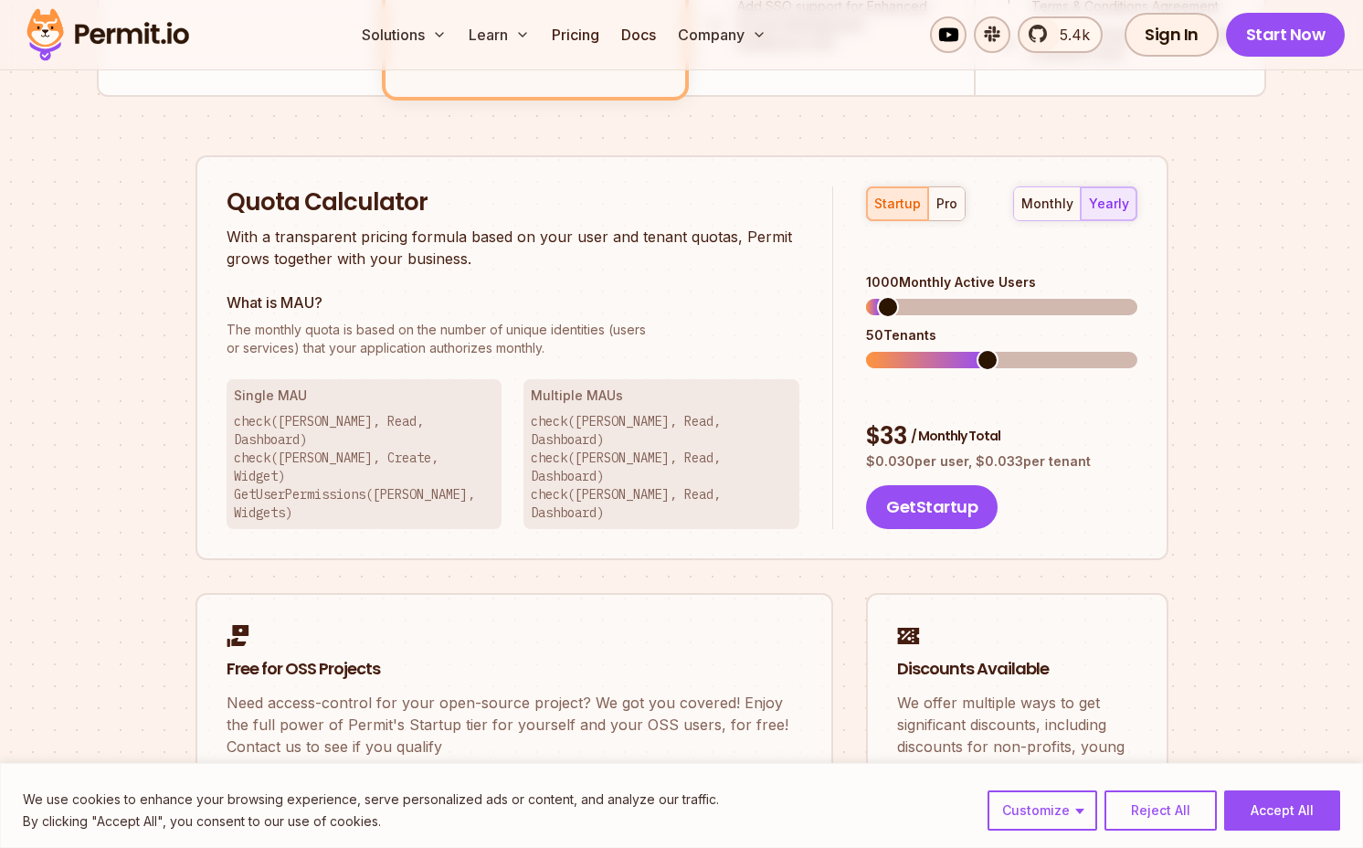
click at [981, 352] on span at bounding box center [987, 360] width 22 height 22
click at [951, 214] on button "pro" at bounding box center [946, 203] width 37 height 33
click at [903, 202] on div "startup" at bounding box center [897, 204] width 47 height 18
click at [889, 352] on span at bounding box center [881, 360] width 30 height 16
click at [1137, 349] on span at bounding box center [1126, 360] width 22 height 22
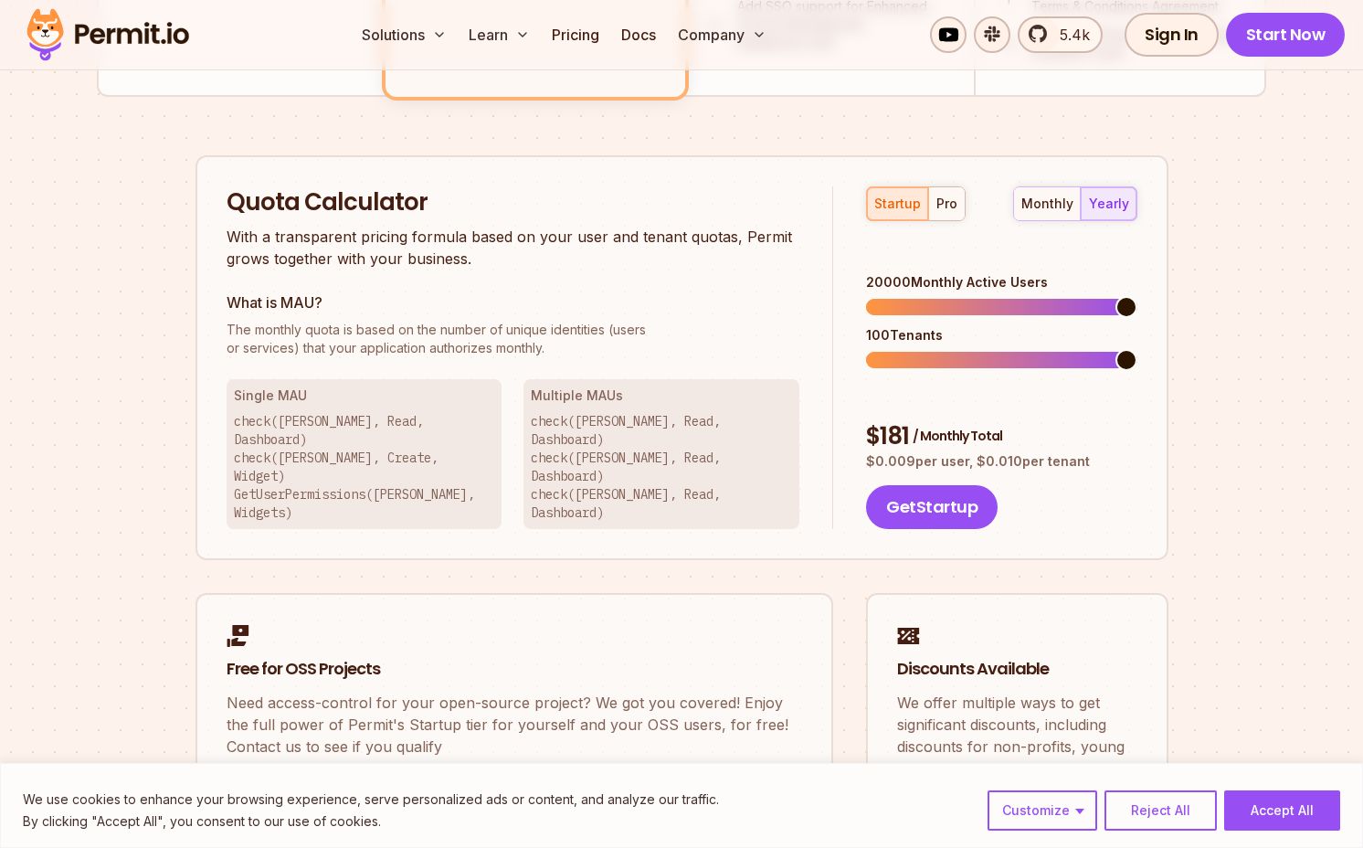
click at [1136, 299] on span at bounding box center [1001, 307] width 270 height 16
click at [946, 197] on div "pro" at bounding box center [946, 204] width 21 height 18
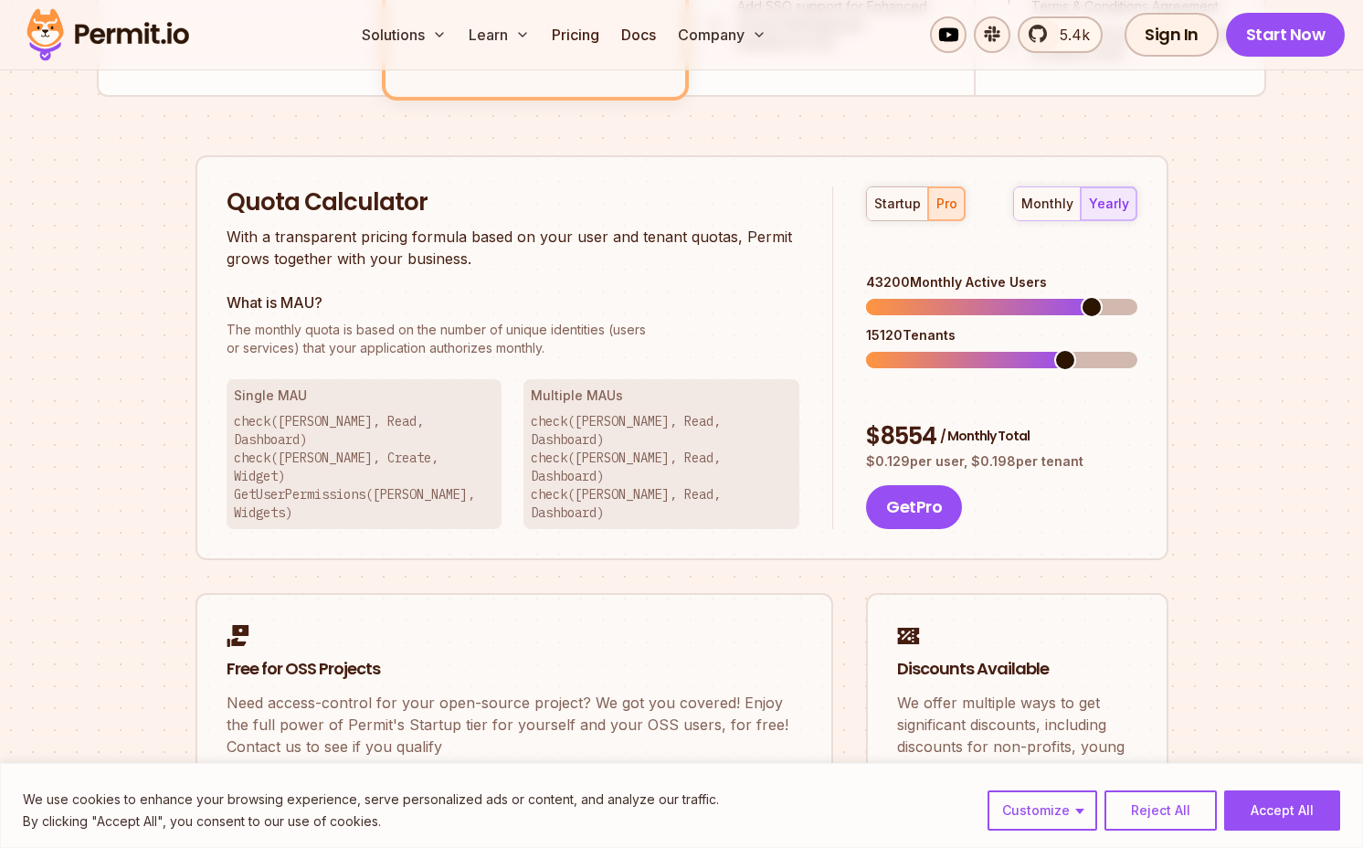
click at [1102, 296] on span at bounding box center [1091, 307] width 22 height 22
click at [1137, 349] on span at bounding box center [1126, 360] width 22 height 22
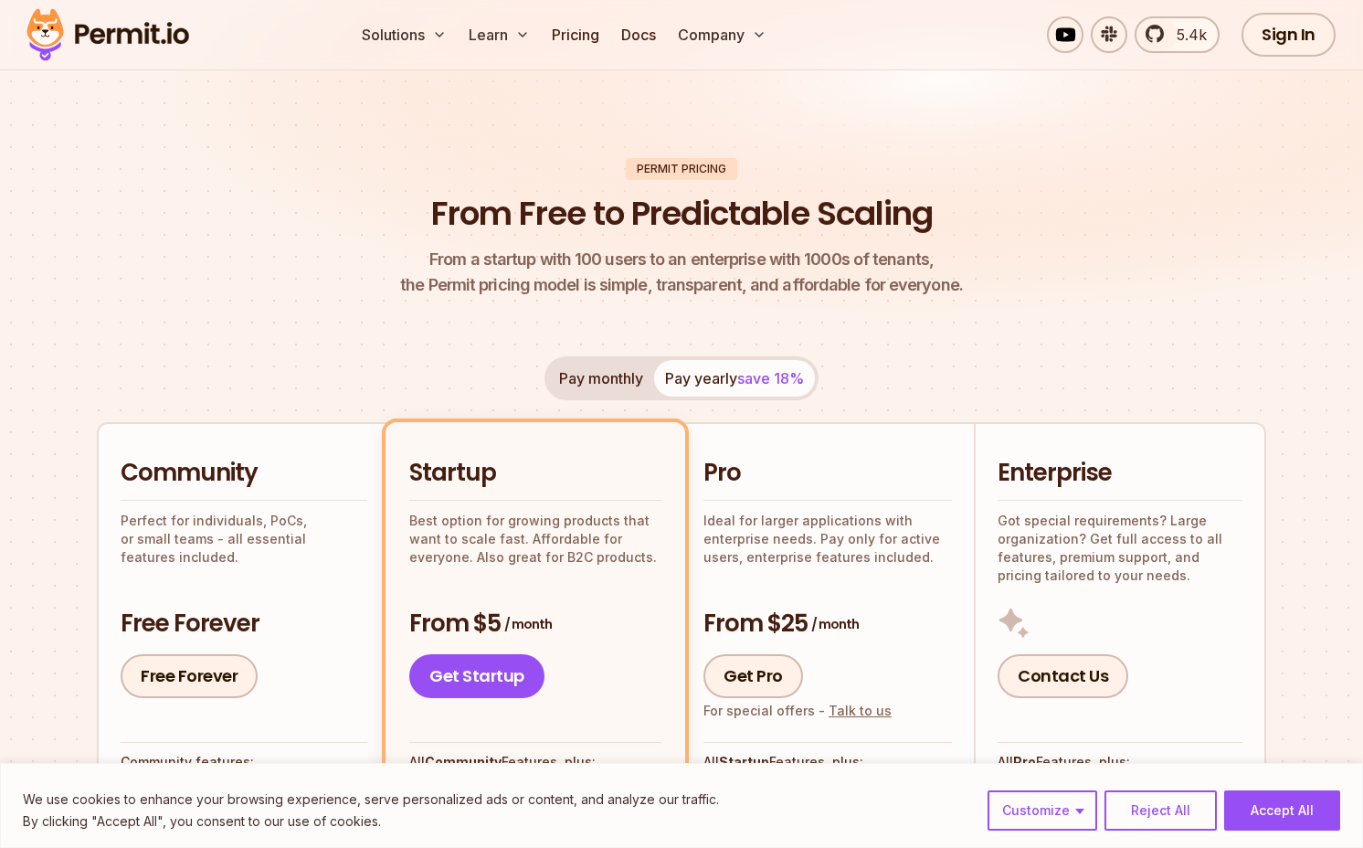
scroll to position [0, 0]
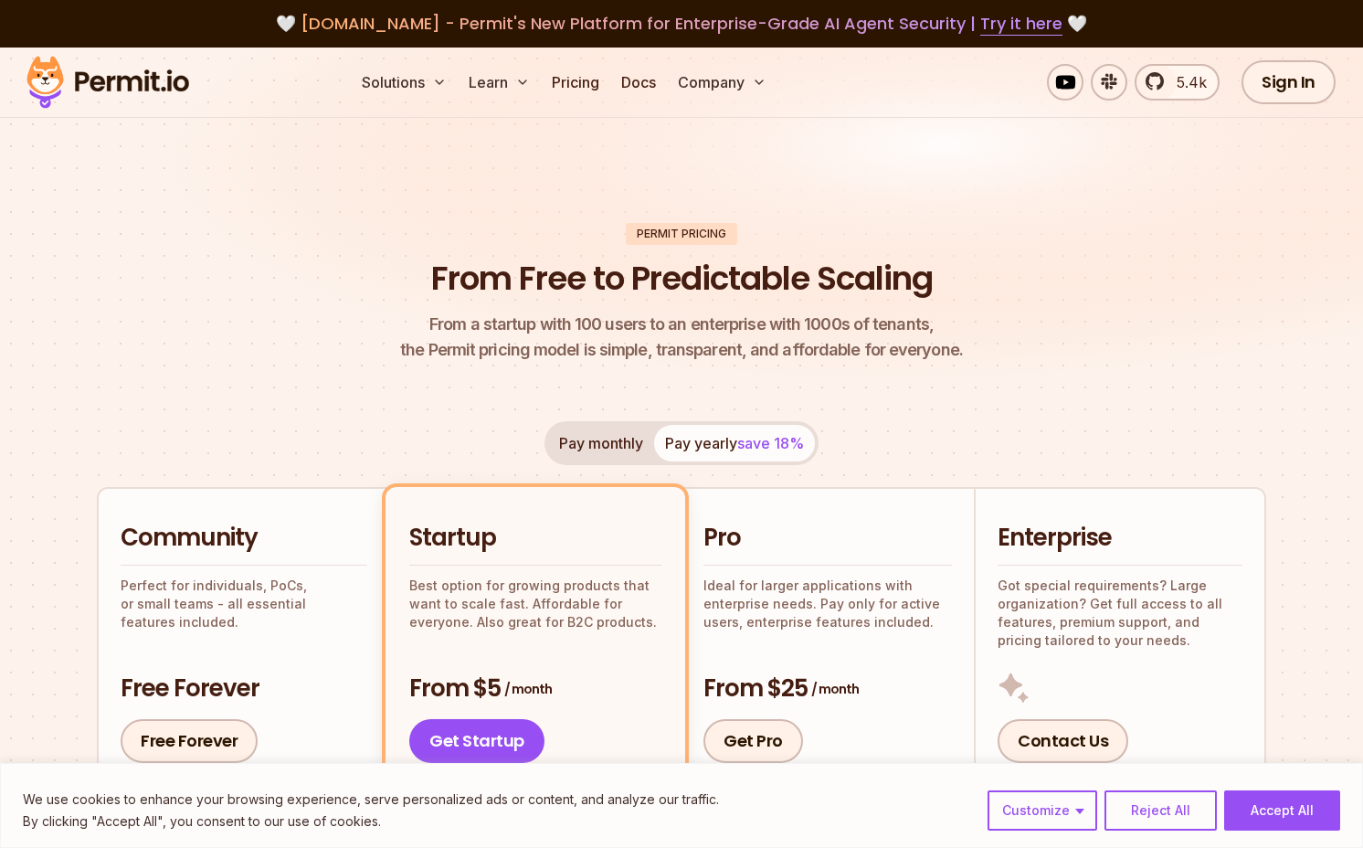
click at [115, 100] on img at bounding box center [107, 82] width 179 height 62
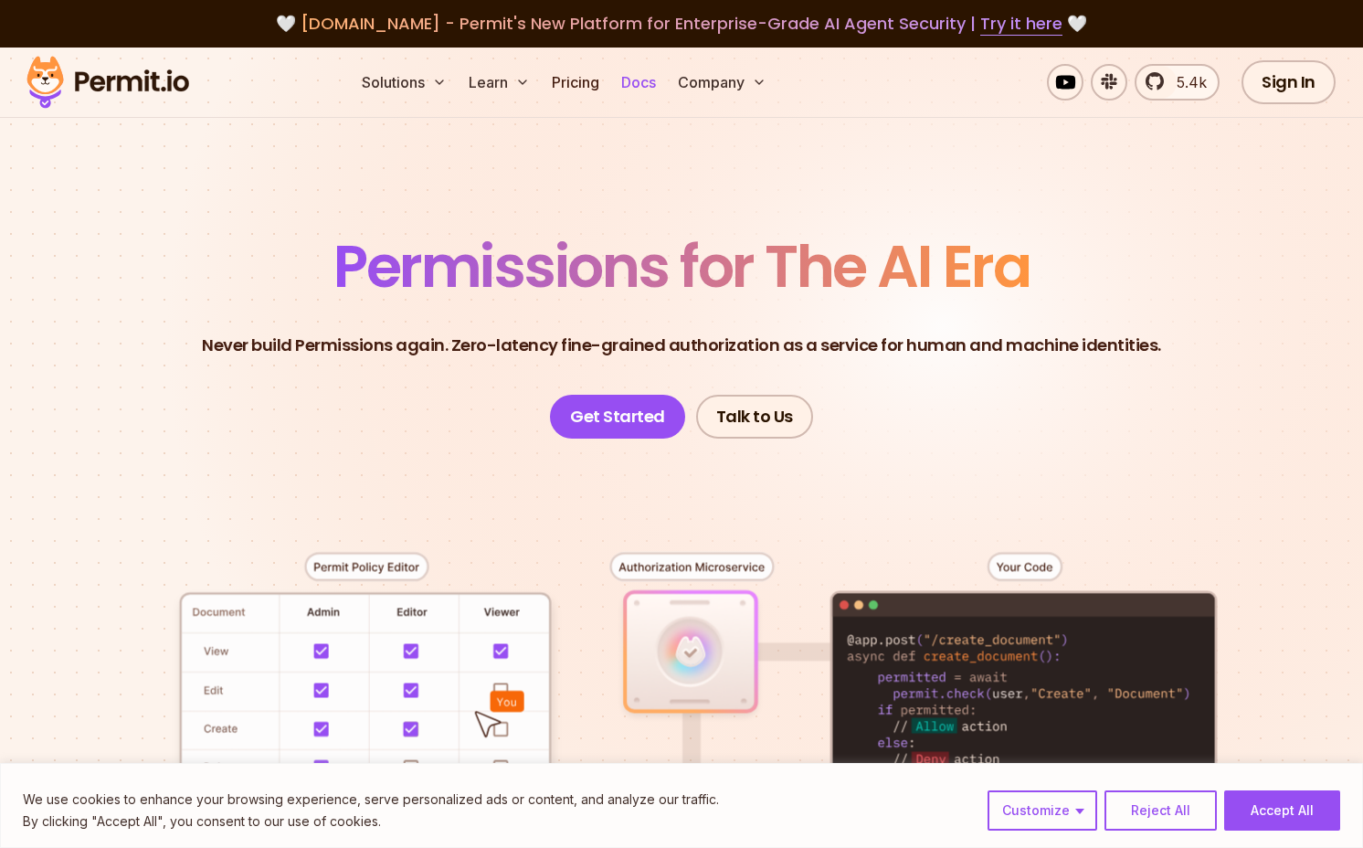
click at [636, 81] on link "Docs" at bounding box center [638, 82] width 49 height 37
